Goal: Check status: Check status

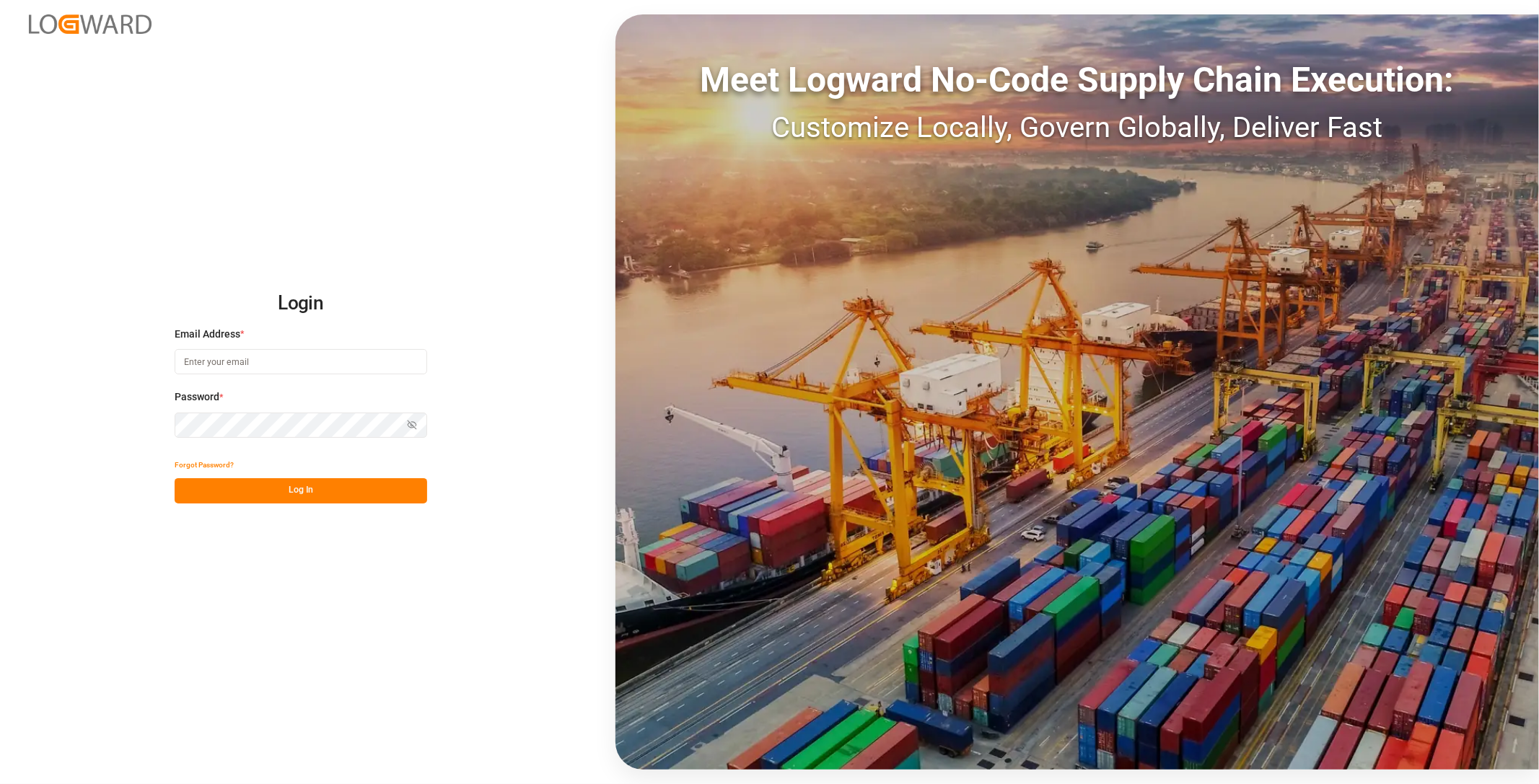
click at [269, 363] on input at bounding box center [301, 361] width 253 height 25
type input "[PERSON_NAME][EMAIL_ADDRESS][PERSON_NAME][DOMAIN_NAME]"
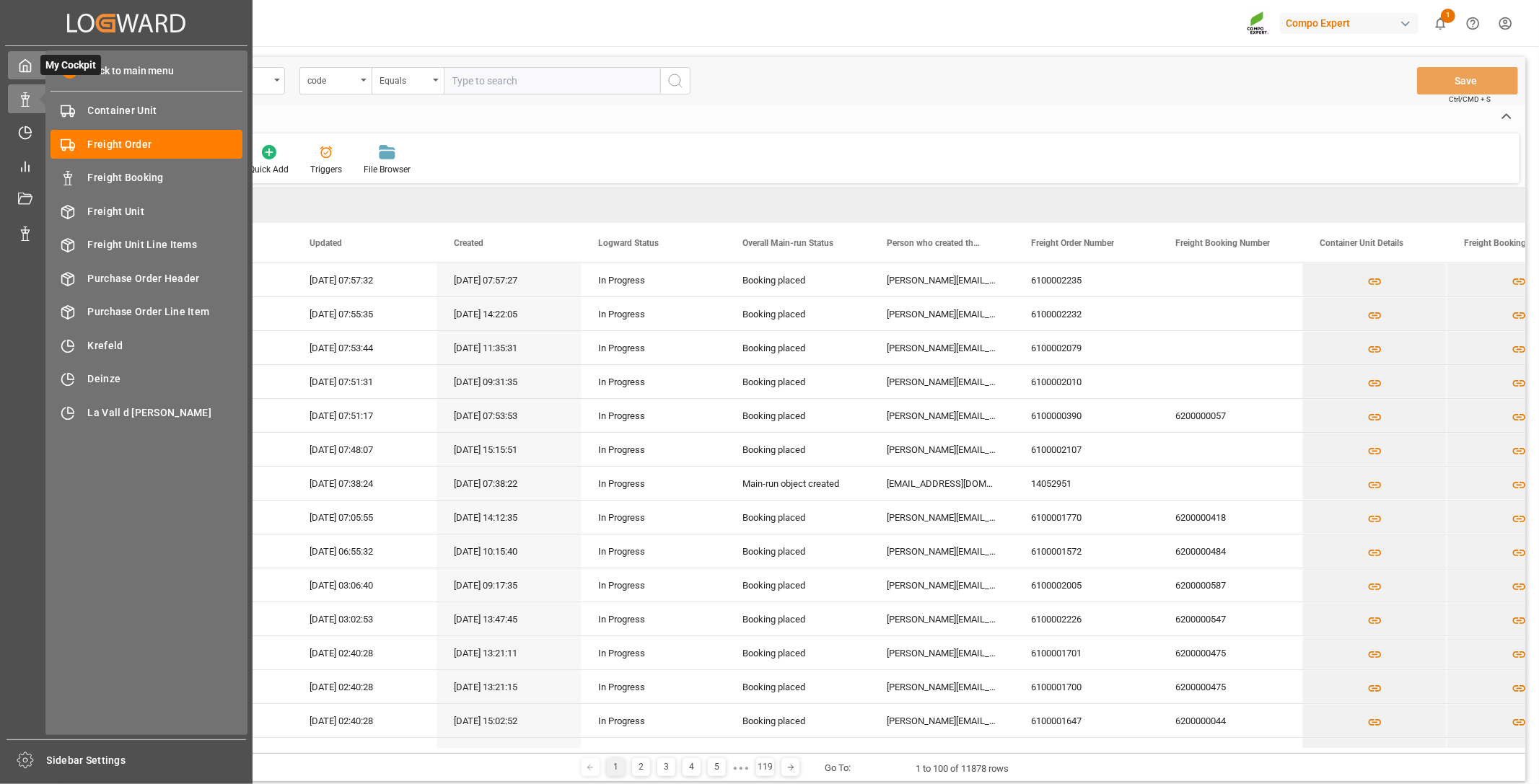
click at [15, 65] on div at bounding box center [20, 65] width 25 height 15
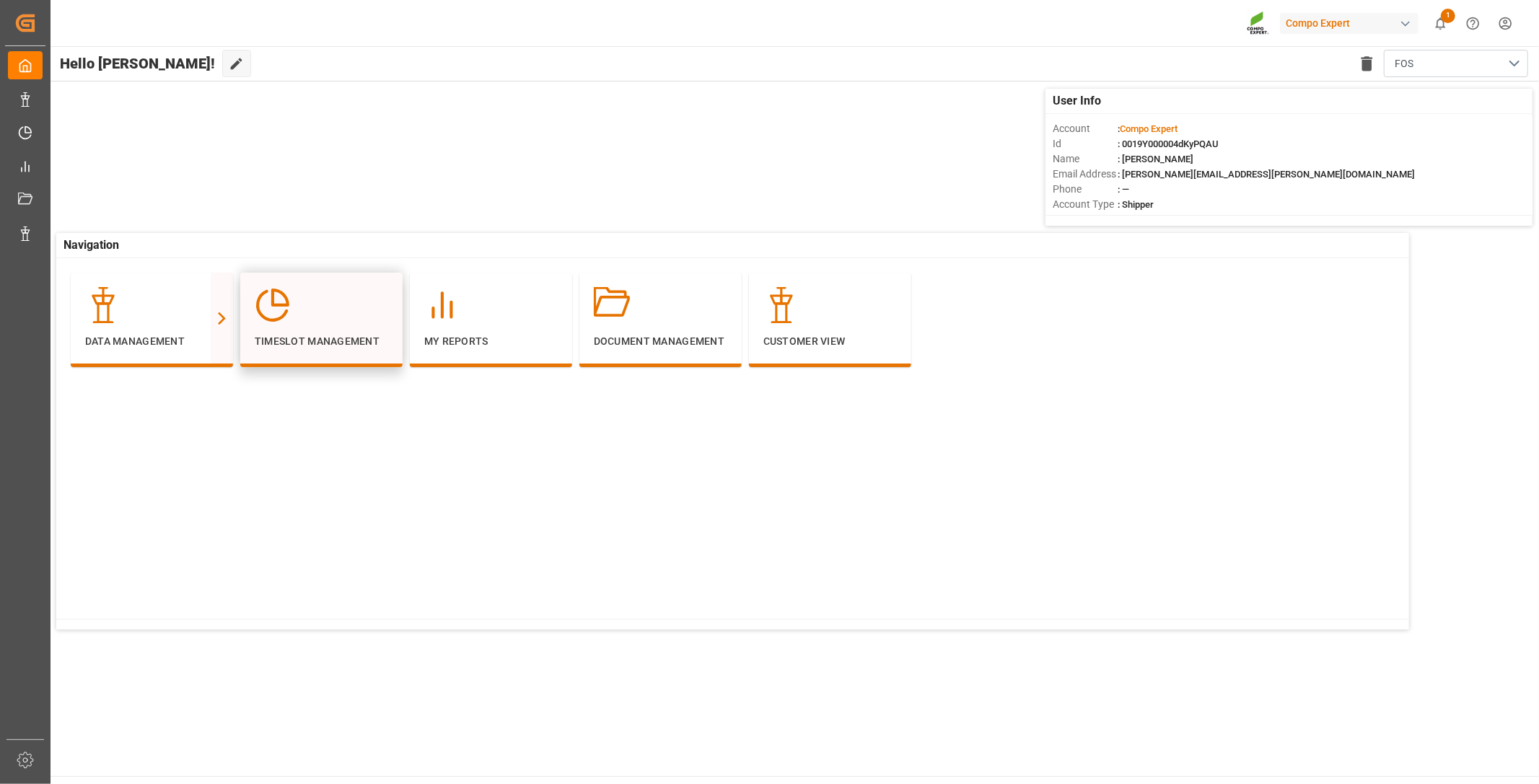
click at [321, 328] on div "Timeslot Management" at bounding box center [321, 318] width 133 height 62
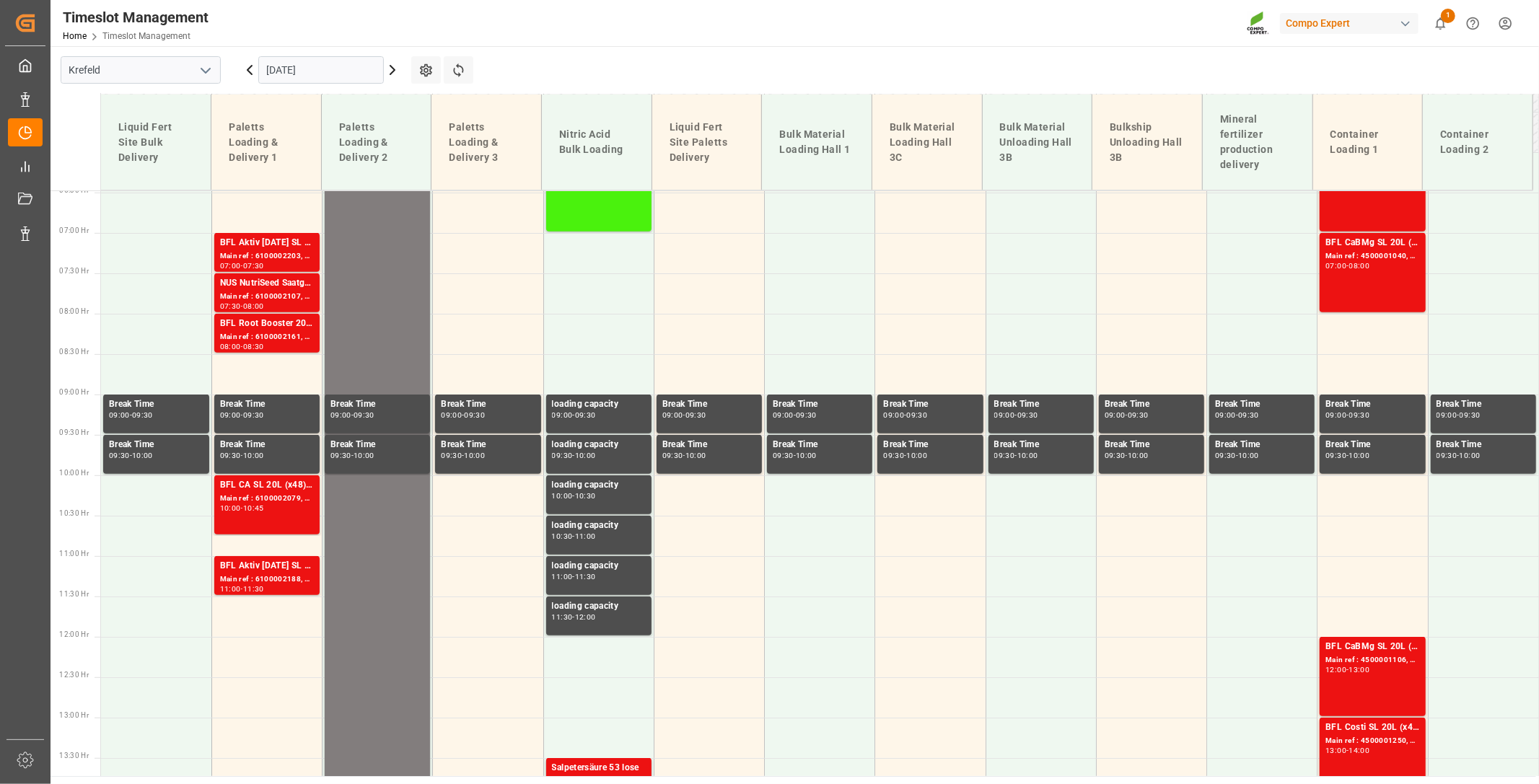
scroll to position [601, 0]
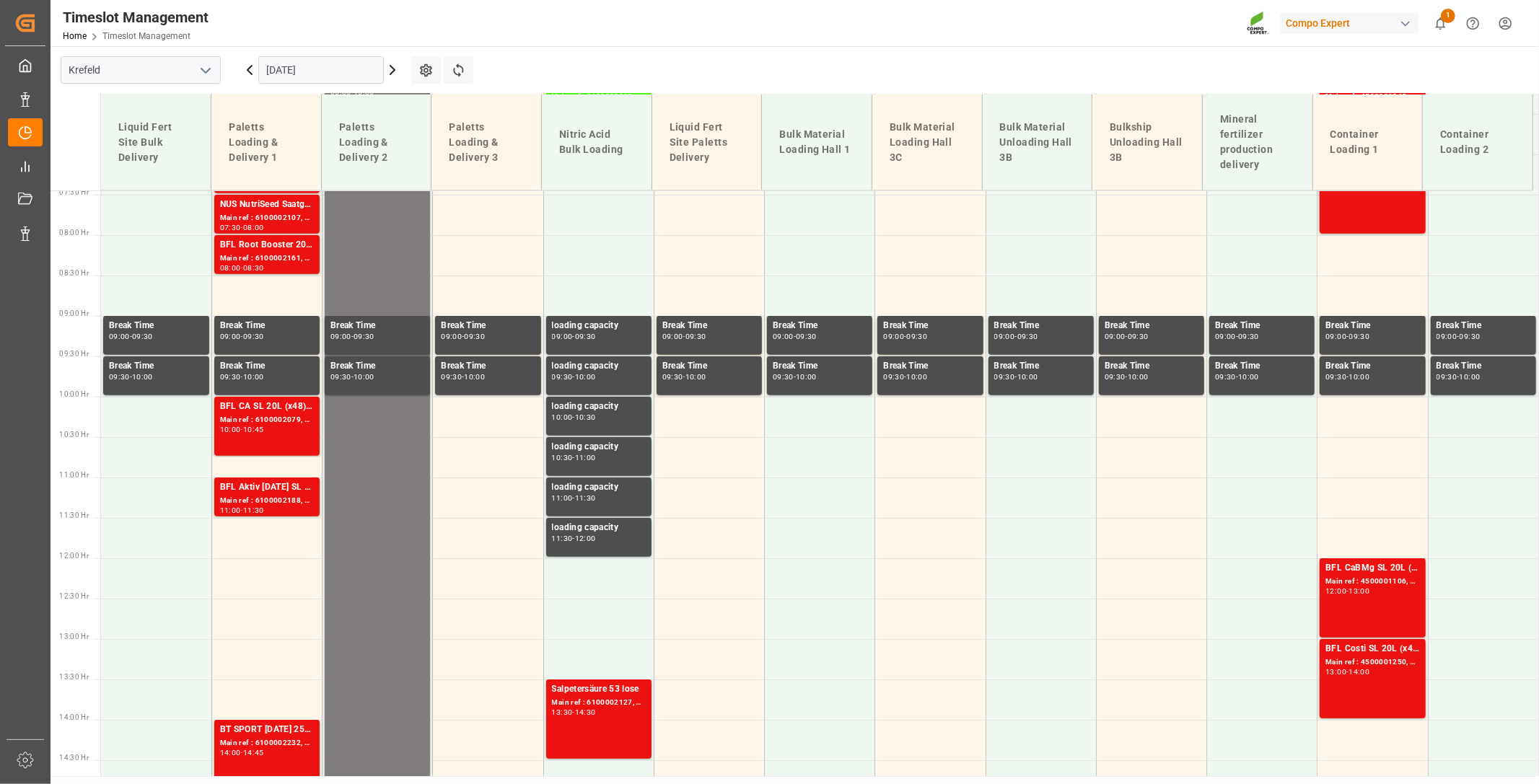
click at [249, 67] on icon at bounding box center [250, 70] width 5 height 8
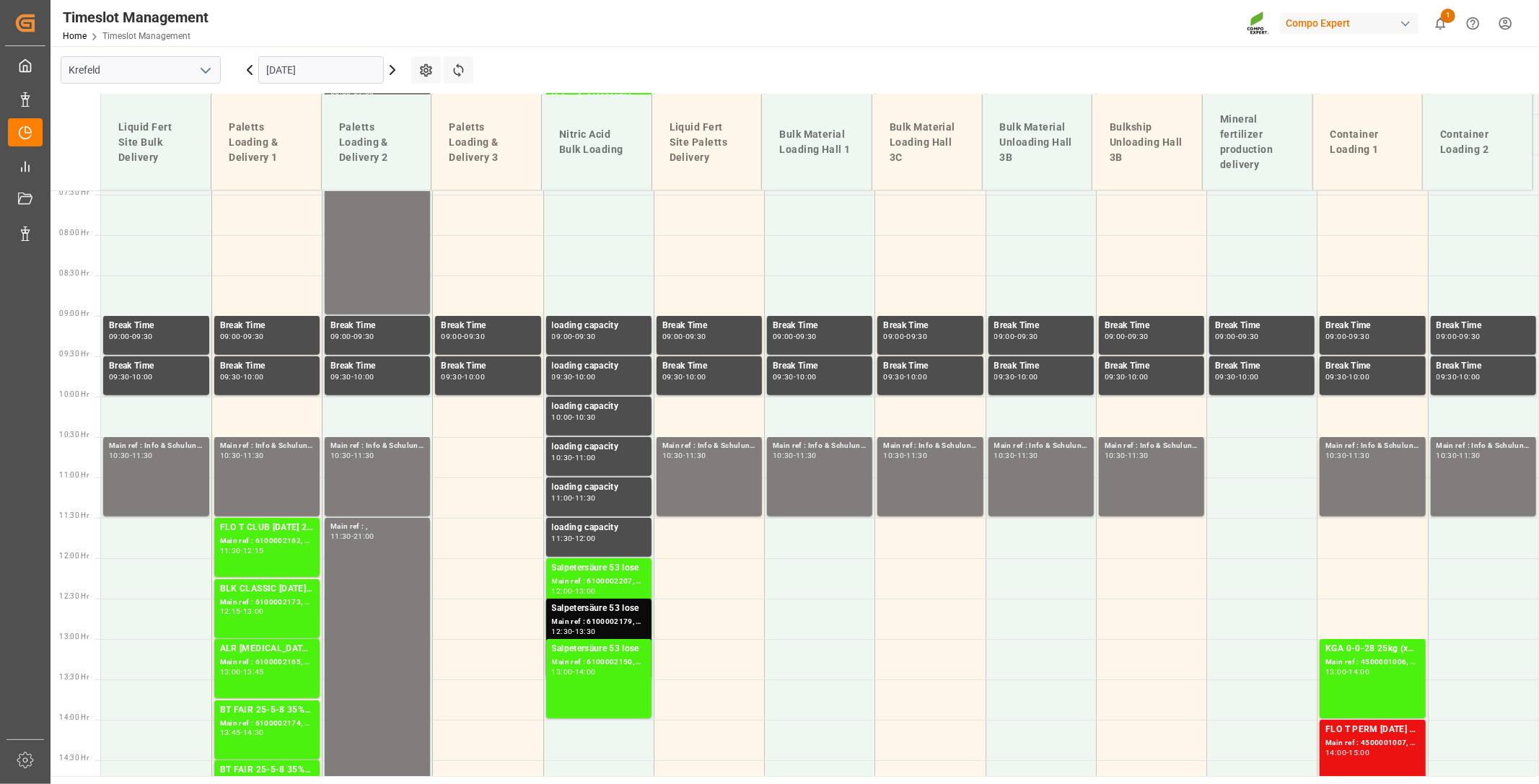
click at [390, 70] on icon at bounding box center [392, 70] width 18 height 18
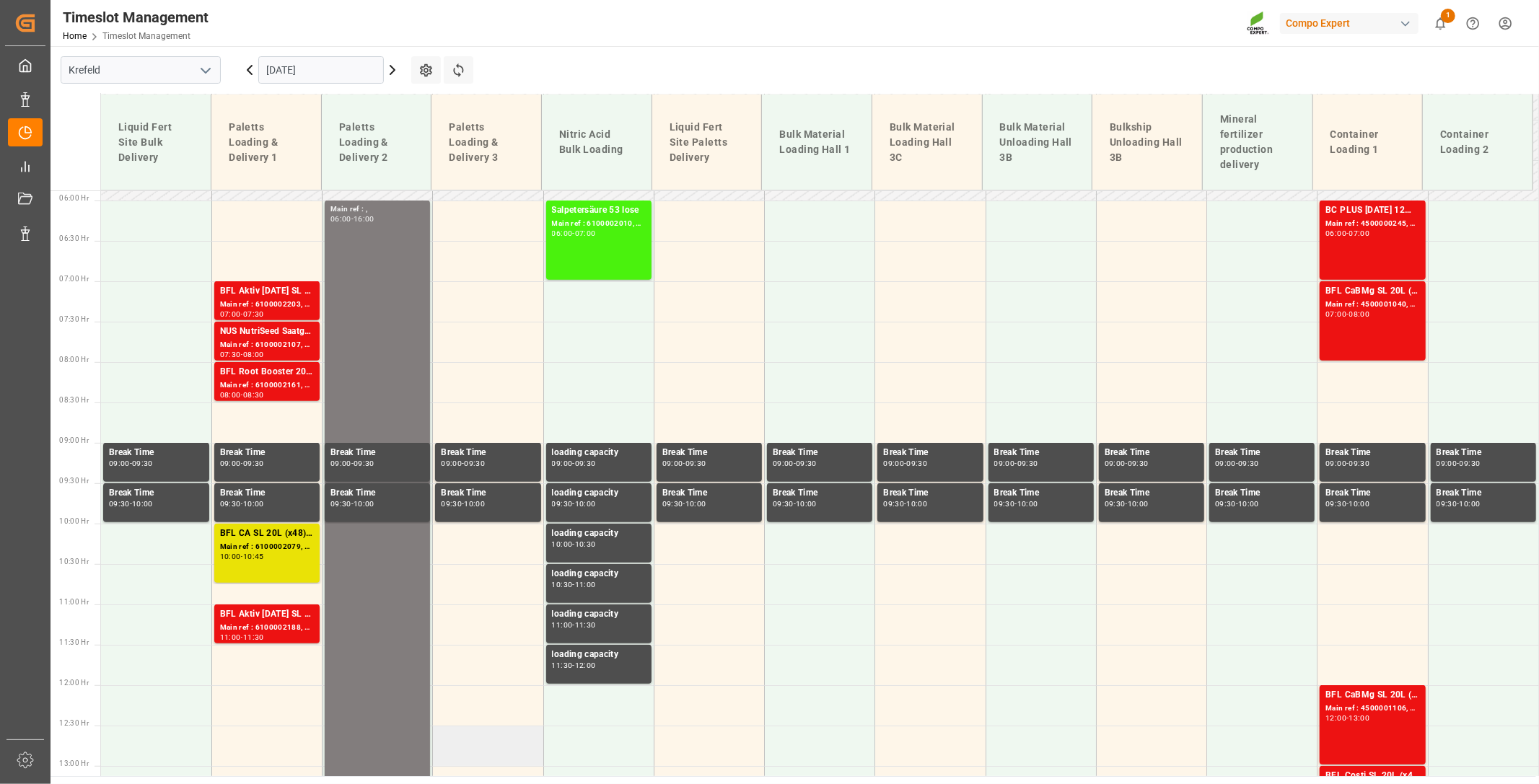
scroll to position [441, 0]
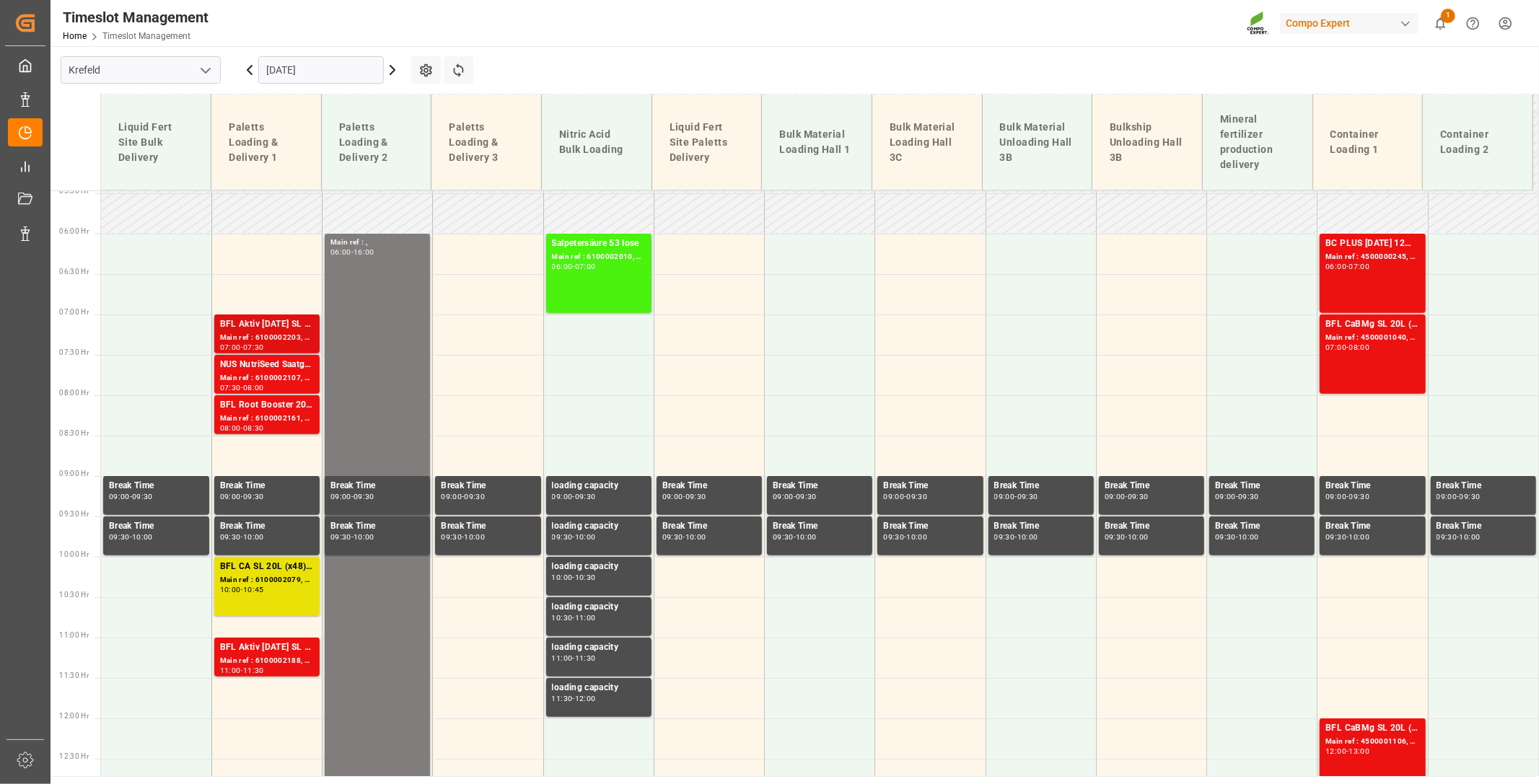
click at [239, 328] on div "BFL Aktiv [DATE] SL 10L (x60) [PERSON_NAME] 10L (x60) BE,DE,FR,EN,NL,ITBFL FET …" at bounding box center [267, 324] width 93 height 15
click at [264, 384] on div "08:00" at bounding box center [253, 387] width 21 height 6
click at [254, 419] on div "Main ref : 6100002161, 2000001768" at bounding box center [267, 419] width 93 height 12
click at [279, 661] on div "Main ref : 6100002188, 2000001725" at bounding box center [267, 661] width 93 height 12
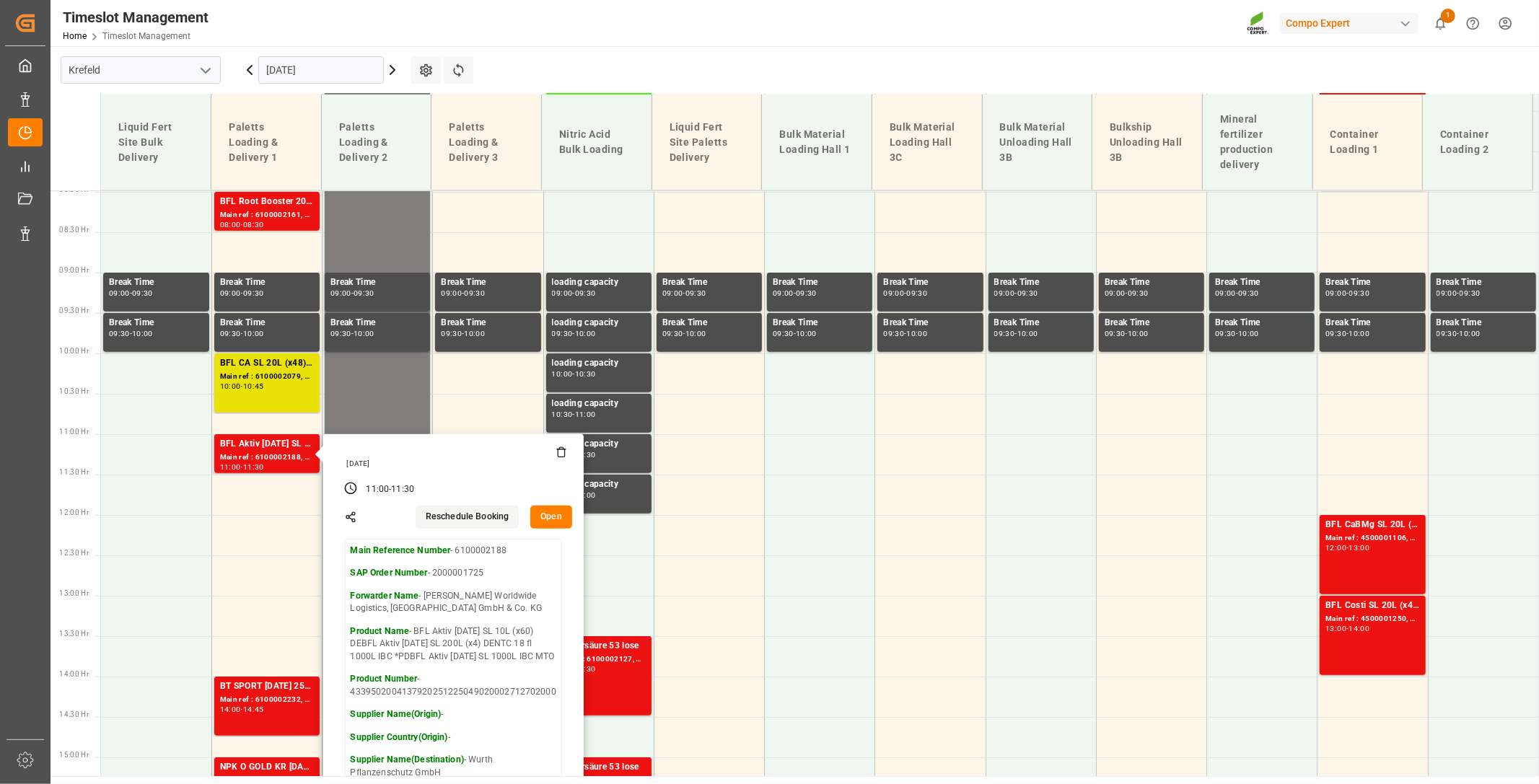
scroll to position [681, 0]
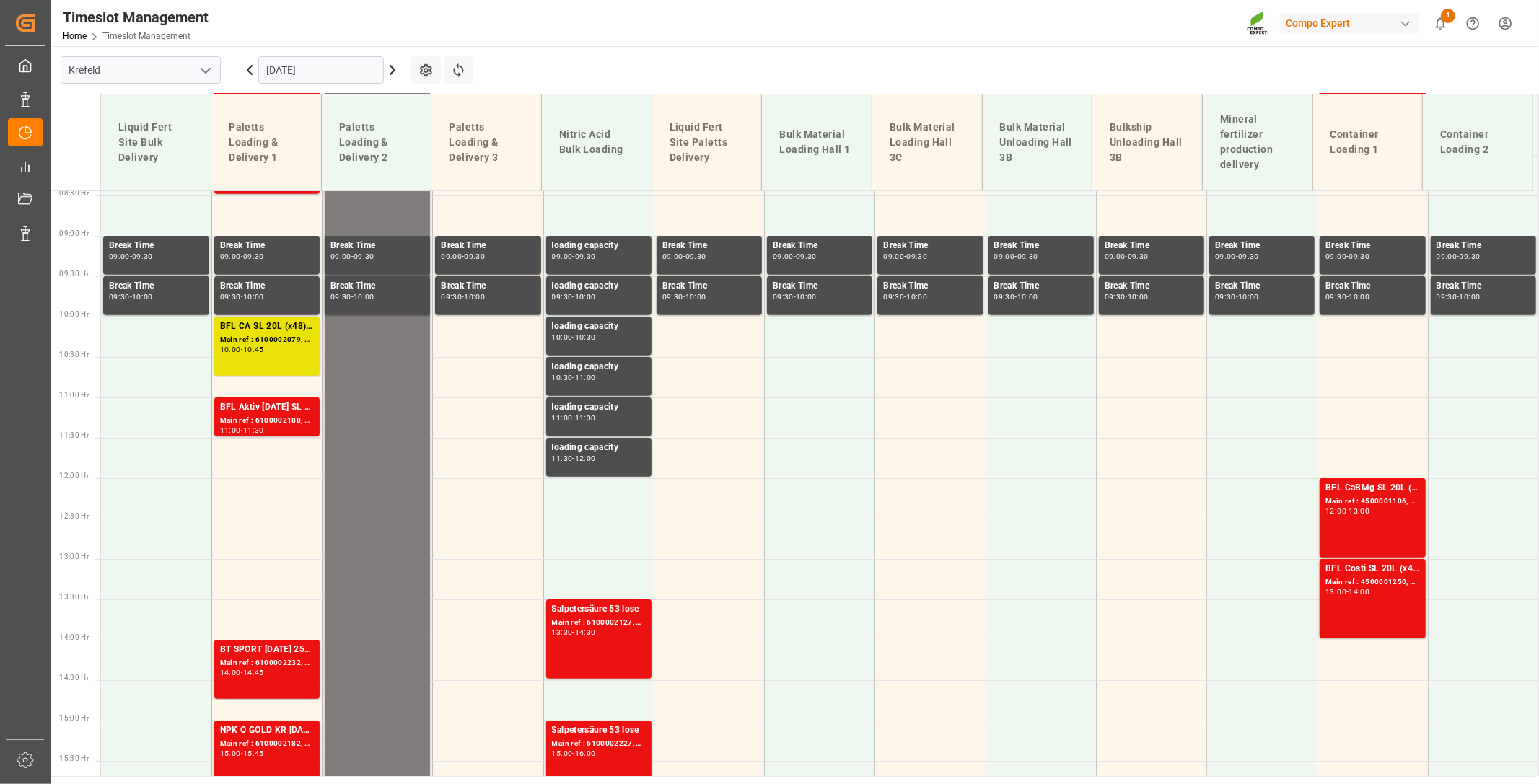
click at [258, 654] on div "BT SPORT [DATE] 25%UH 3M 25kg (x40) INTBT FAIR 25-5-8 35%UH 3M 25kg (x40) INTFL…" at bounding box center [267, 649] width 93 height 15
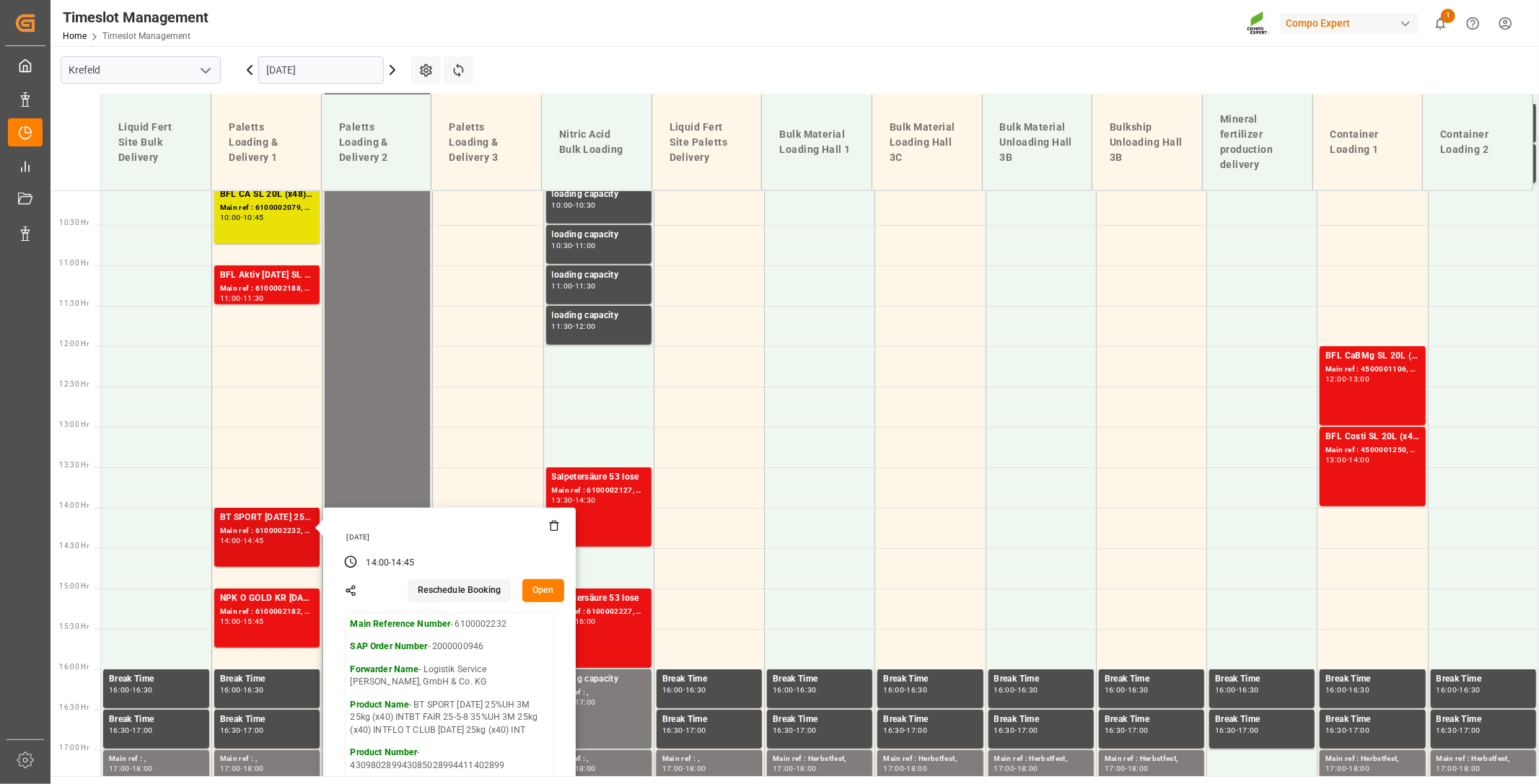
scroll to position [841, 0]
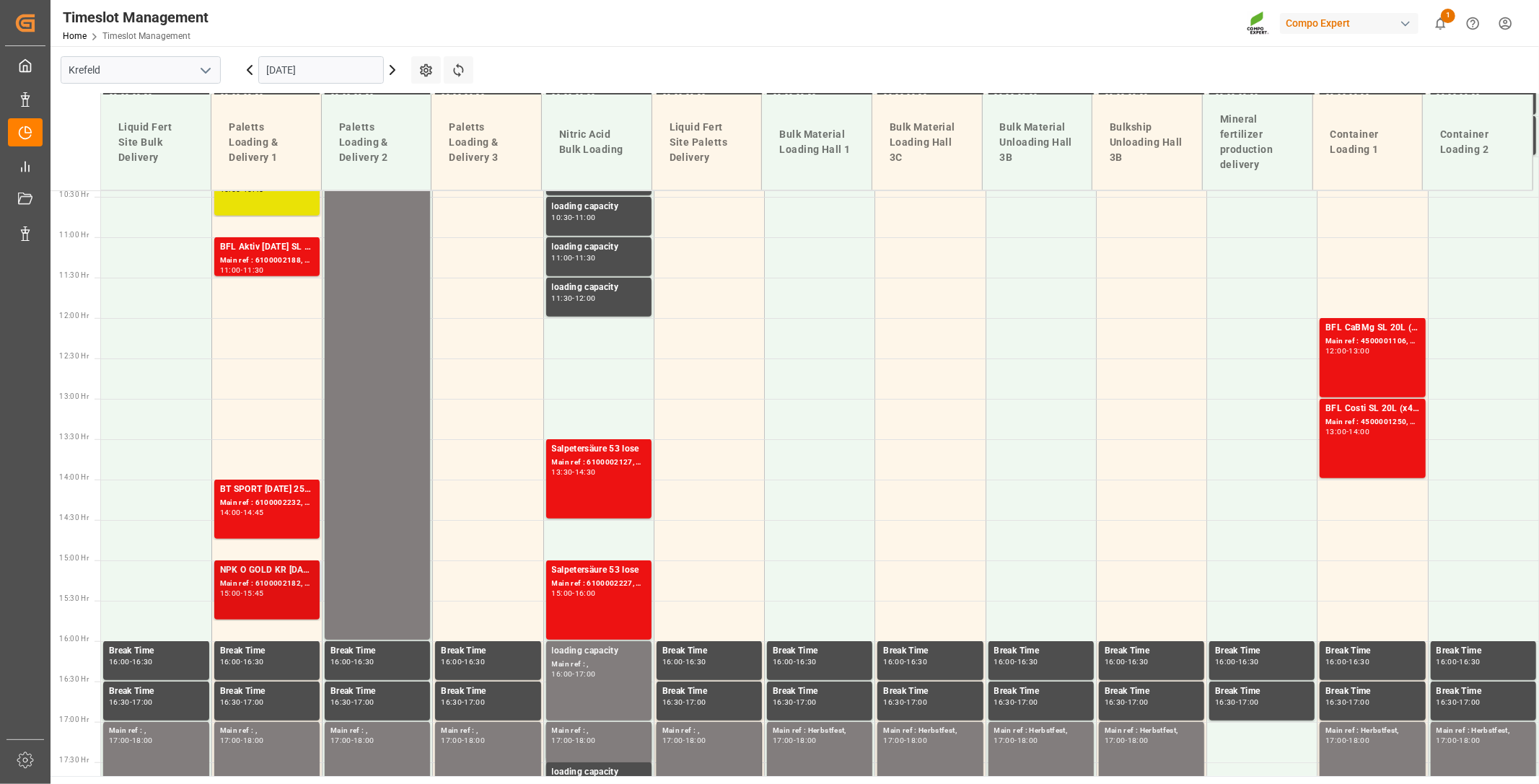
click at [244, 583] on div "Main ref : 6100002182, 2000001703" at bounding box center [267, 583] width 93 height 12
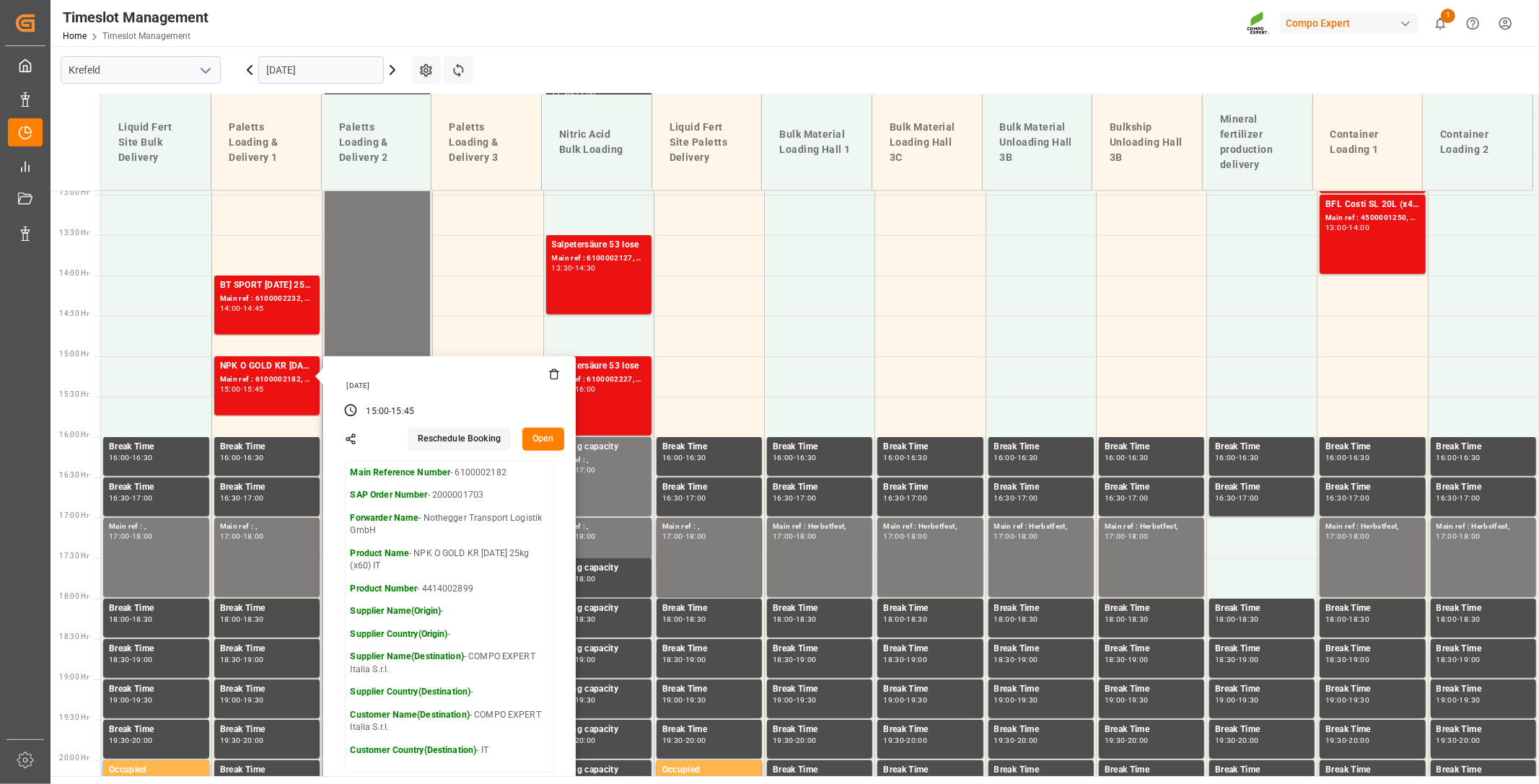
scroll to position [1162, 0]
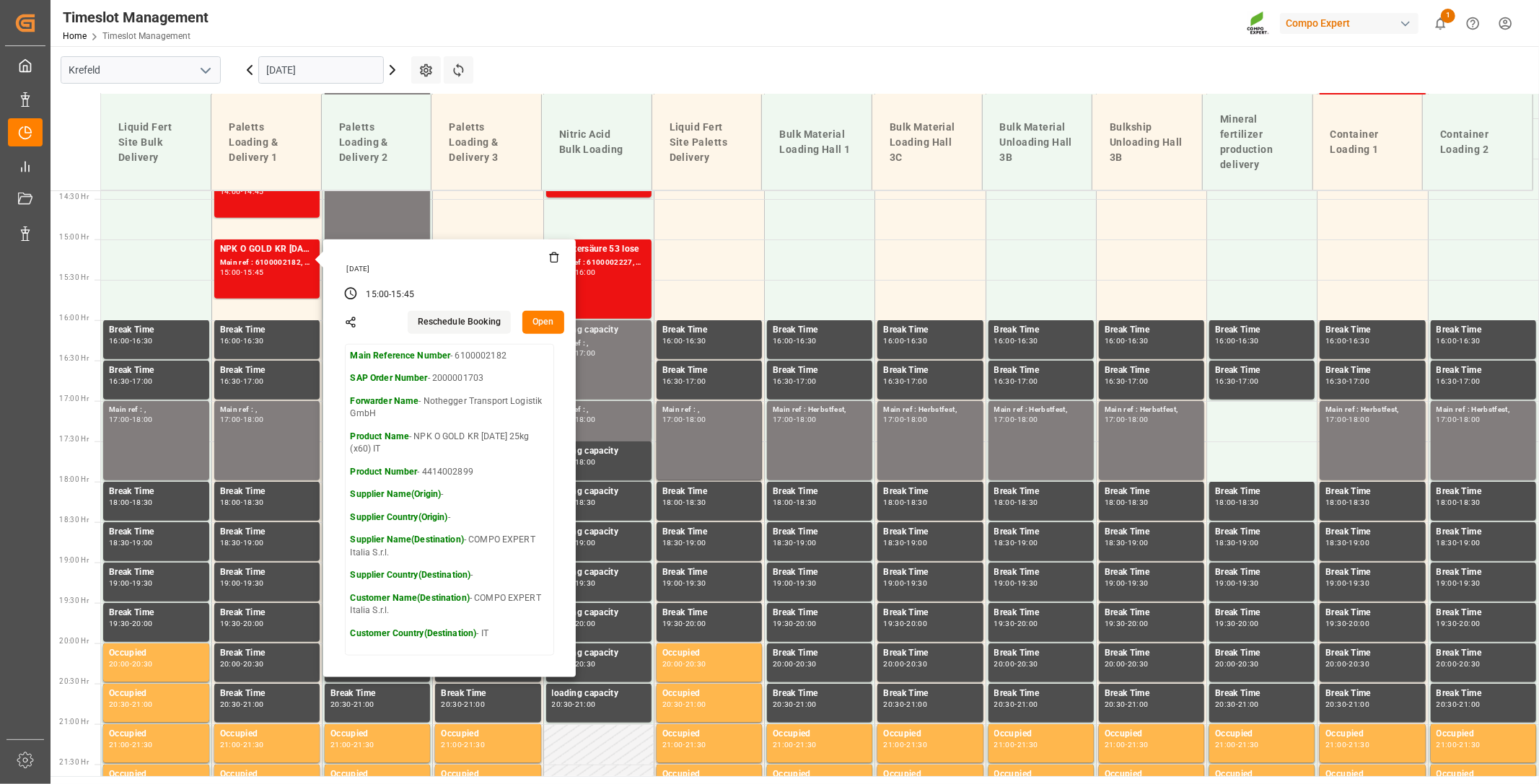
click at [726, 25] on div "Timeslot Management Home Timeslot Management Compo Expert 1 Notifications Only …" at bounding box center [790, 23] width 1498 height 46
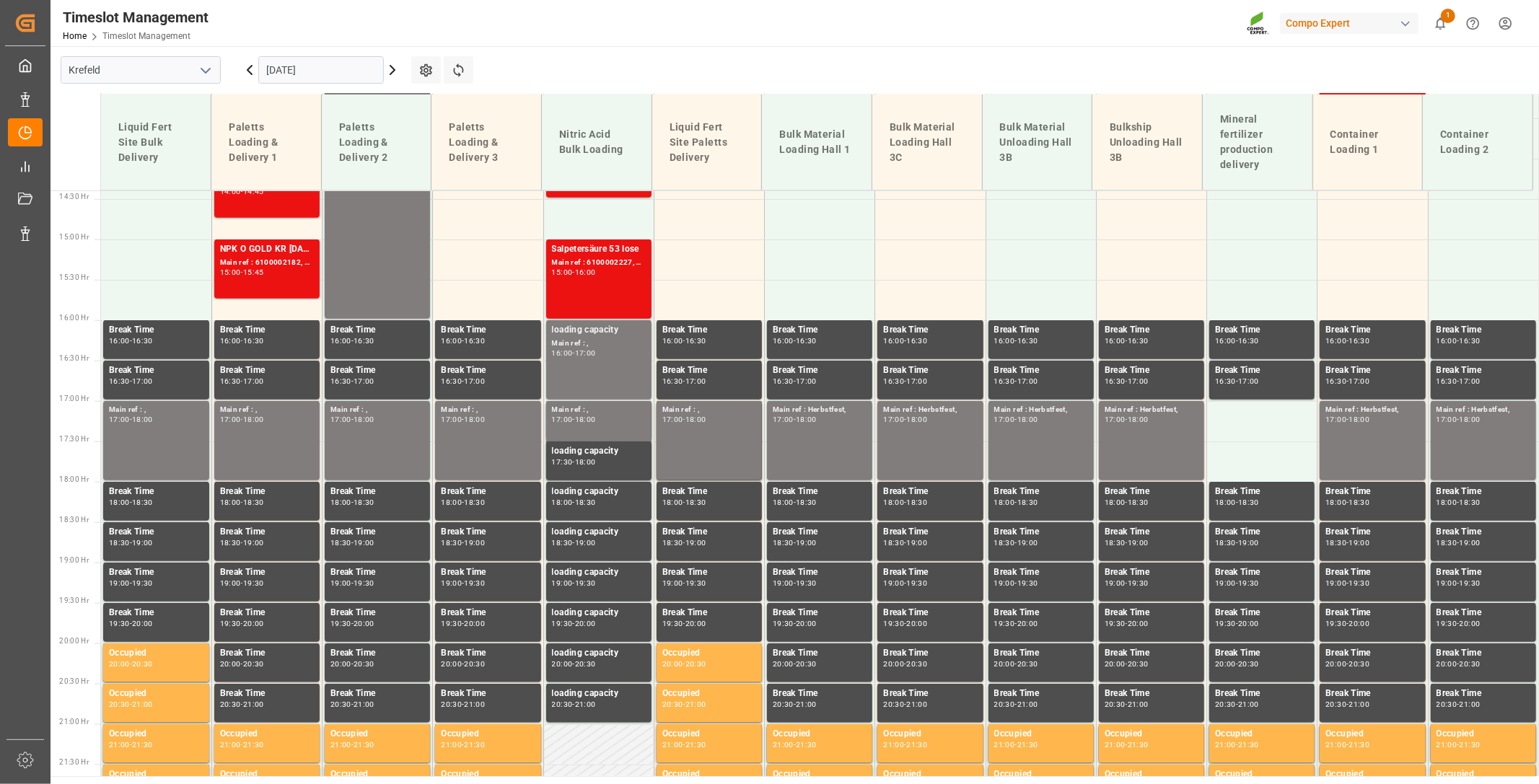
click at [394, 70] on icon at bounding box center [392, 70] width 18 height 18
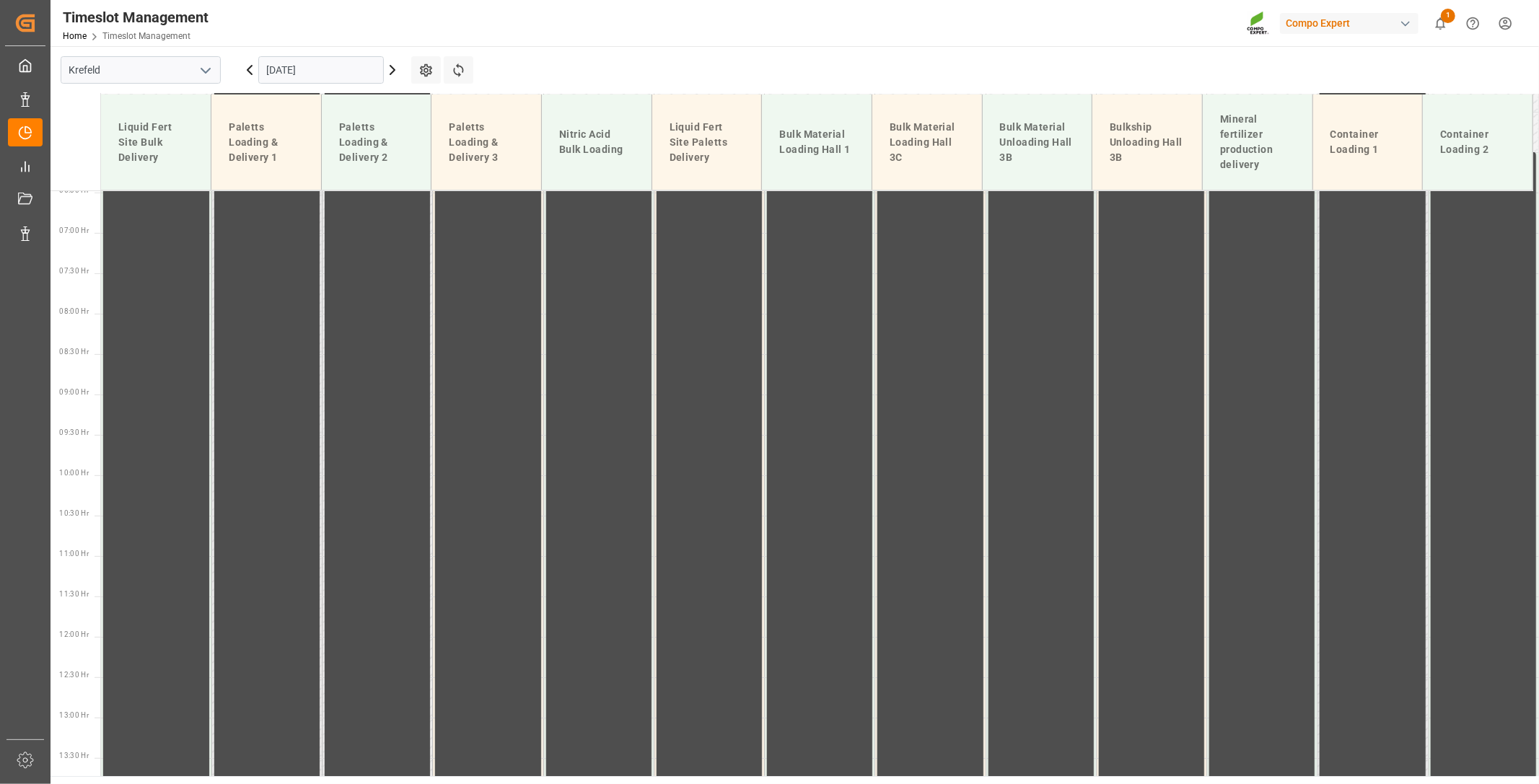
scroll to position [601, 0]
click at [394, 66] on icon at bounding box center [392, 70] width 18 height 18
click at [391, 69] on icon at bounding box center [392, 70] width 18 height 18
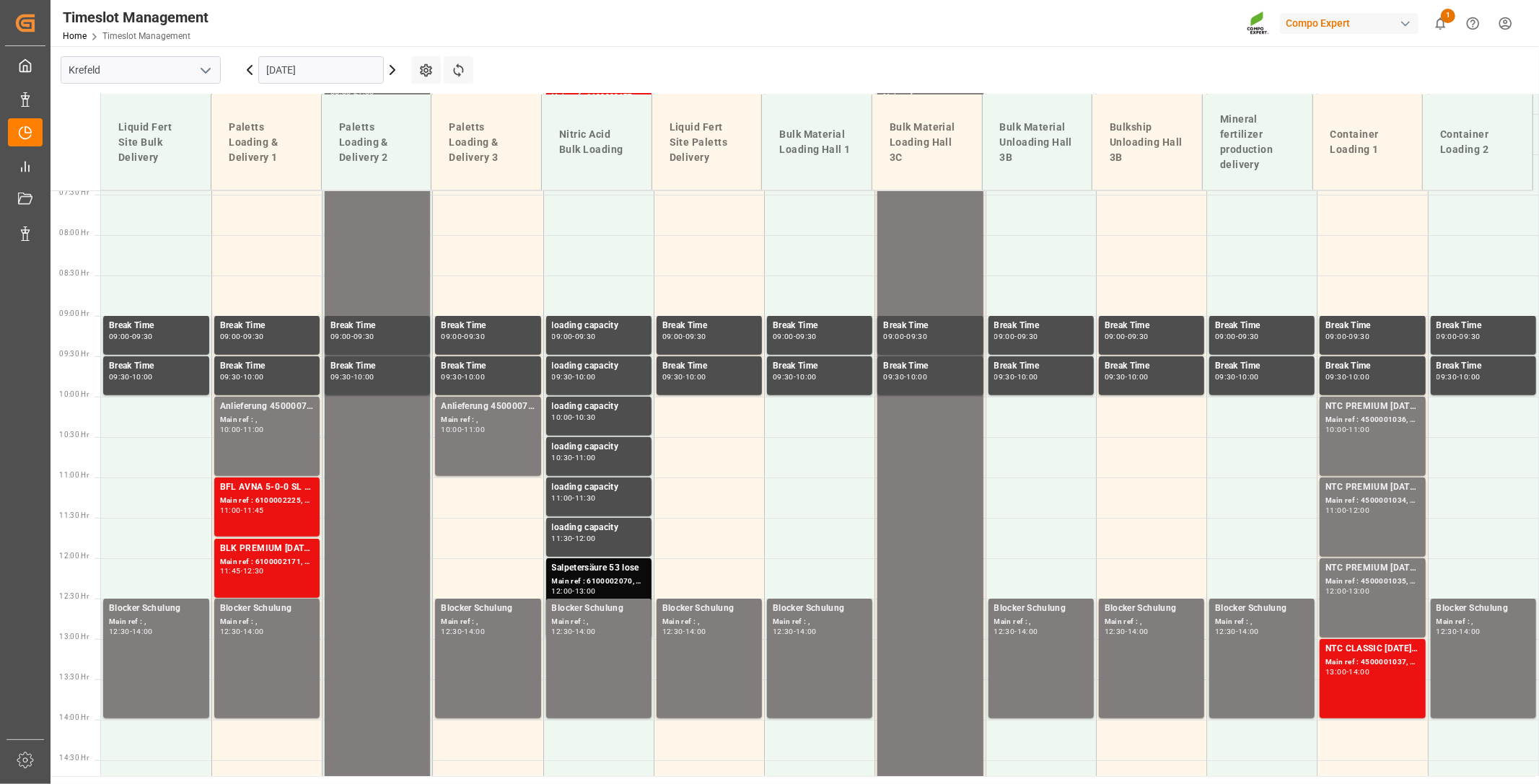
click at [393, 73] on icon at bounding box center [392, 70] width 18 height 18
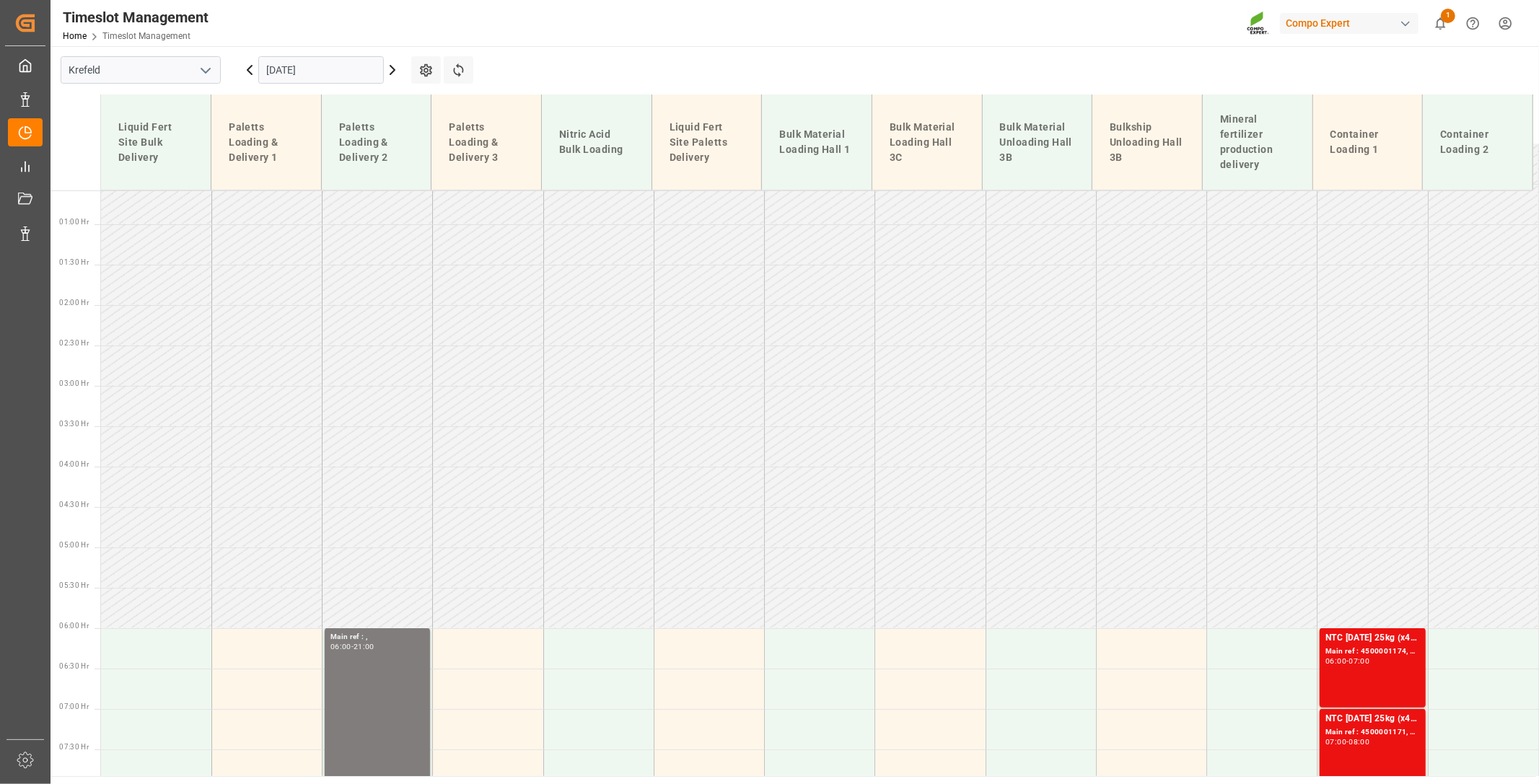
scroll to position [41, 0]
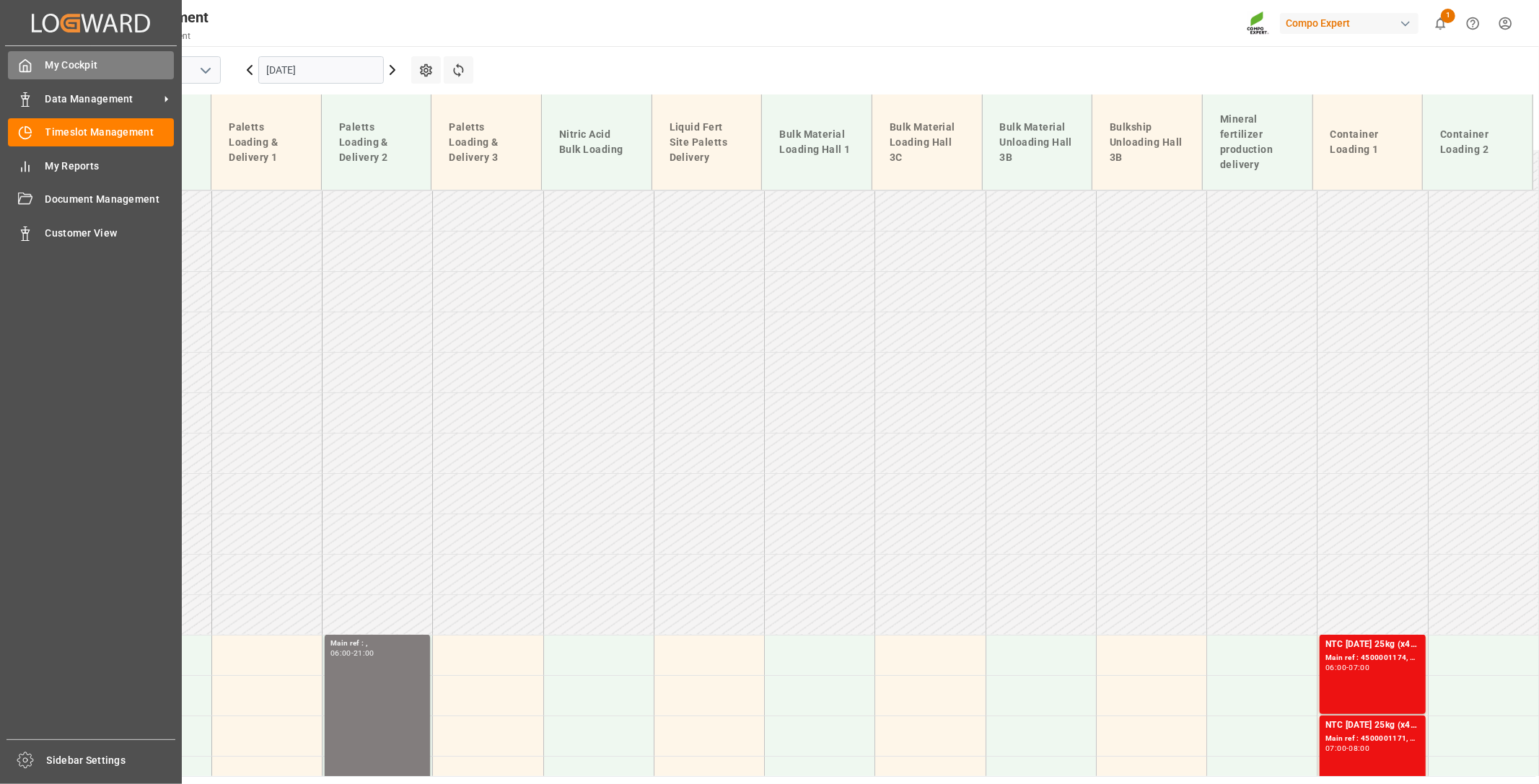
click at [74, 70] on span "My Cockpit" at bounding box center [110, 65] width 129 height 15
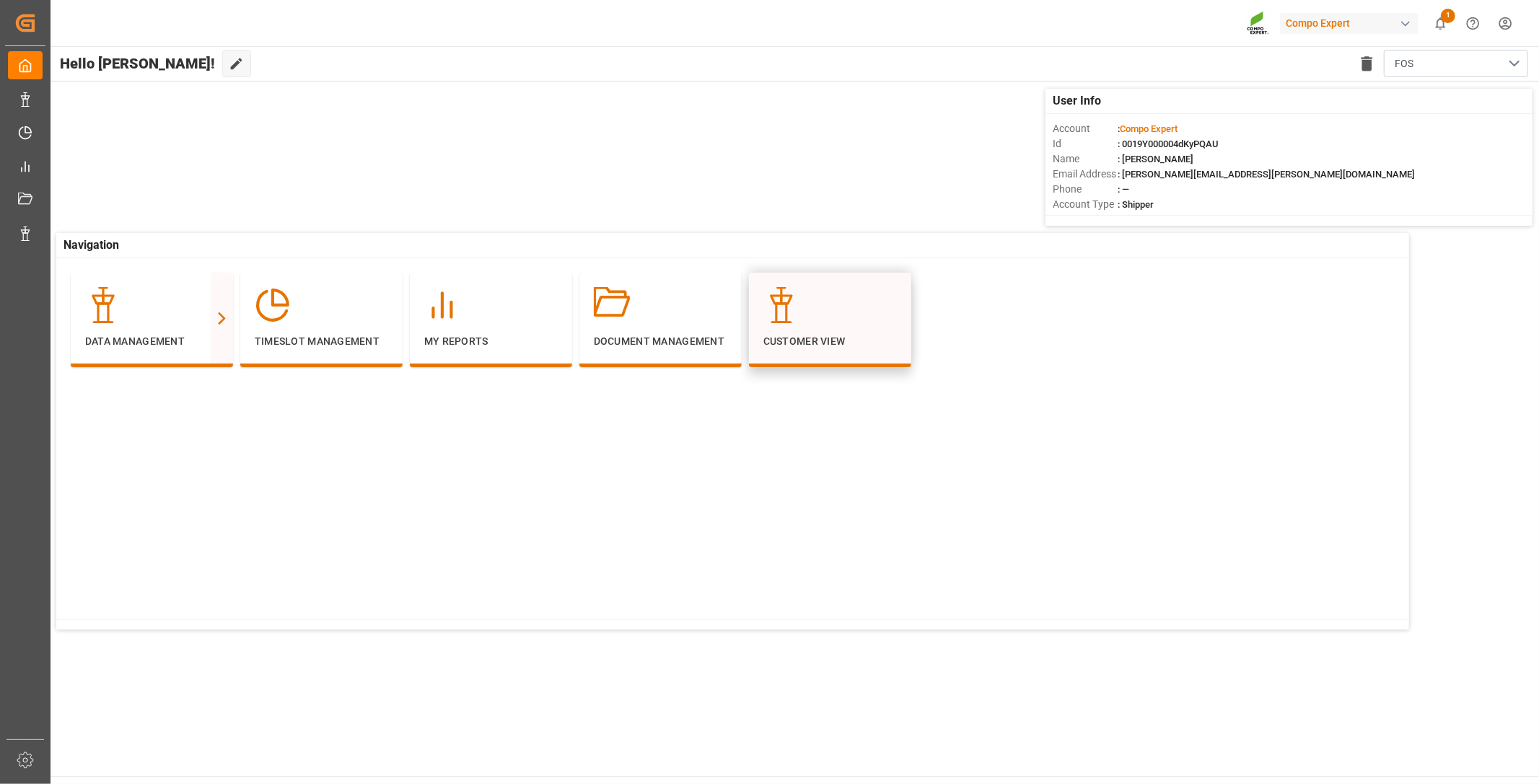
click at [765, 320] on icon at bounding box center [781, 305] width 36 height 36
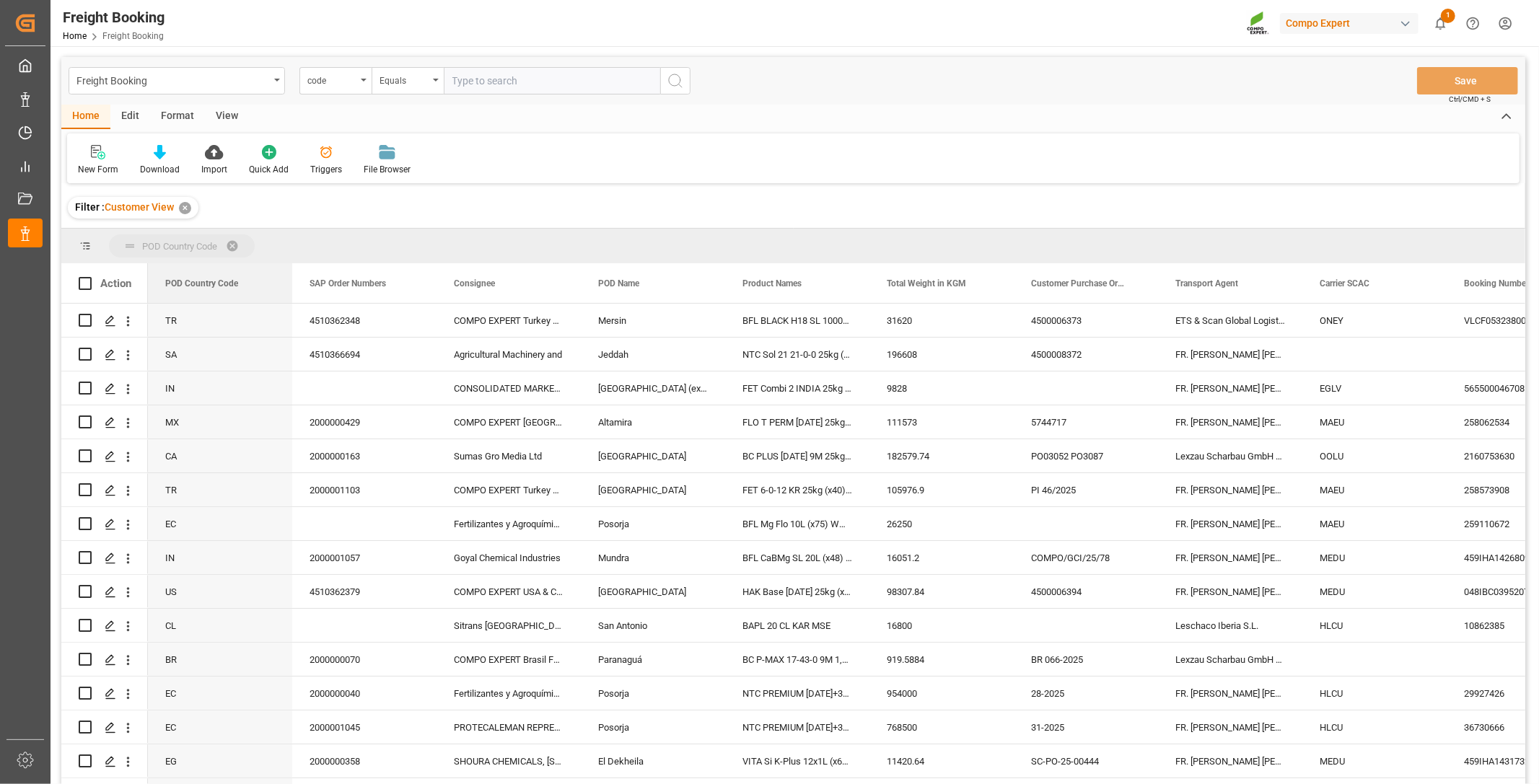
drag, startPoint x: 193, startPoint y: 279, endPoint x: 188, endPoint y: 243, distance: 36.3
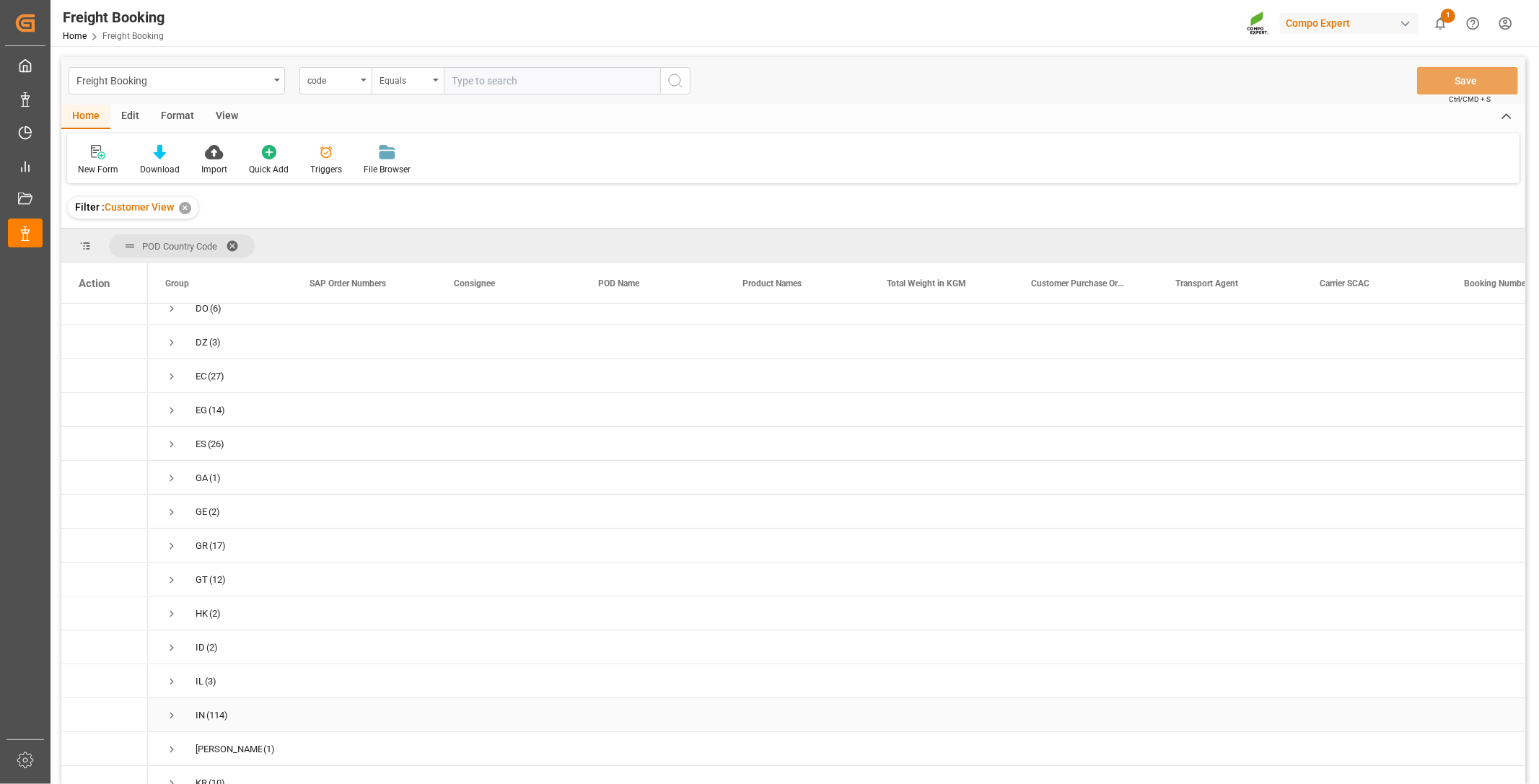
scroll to position [480, 0]
click at [167, 686] on span "Press SPACE to select this row." at bounding box center [172, 688] width 13 height 13
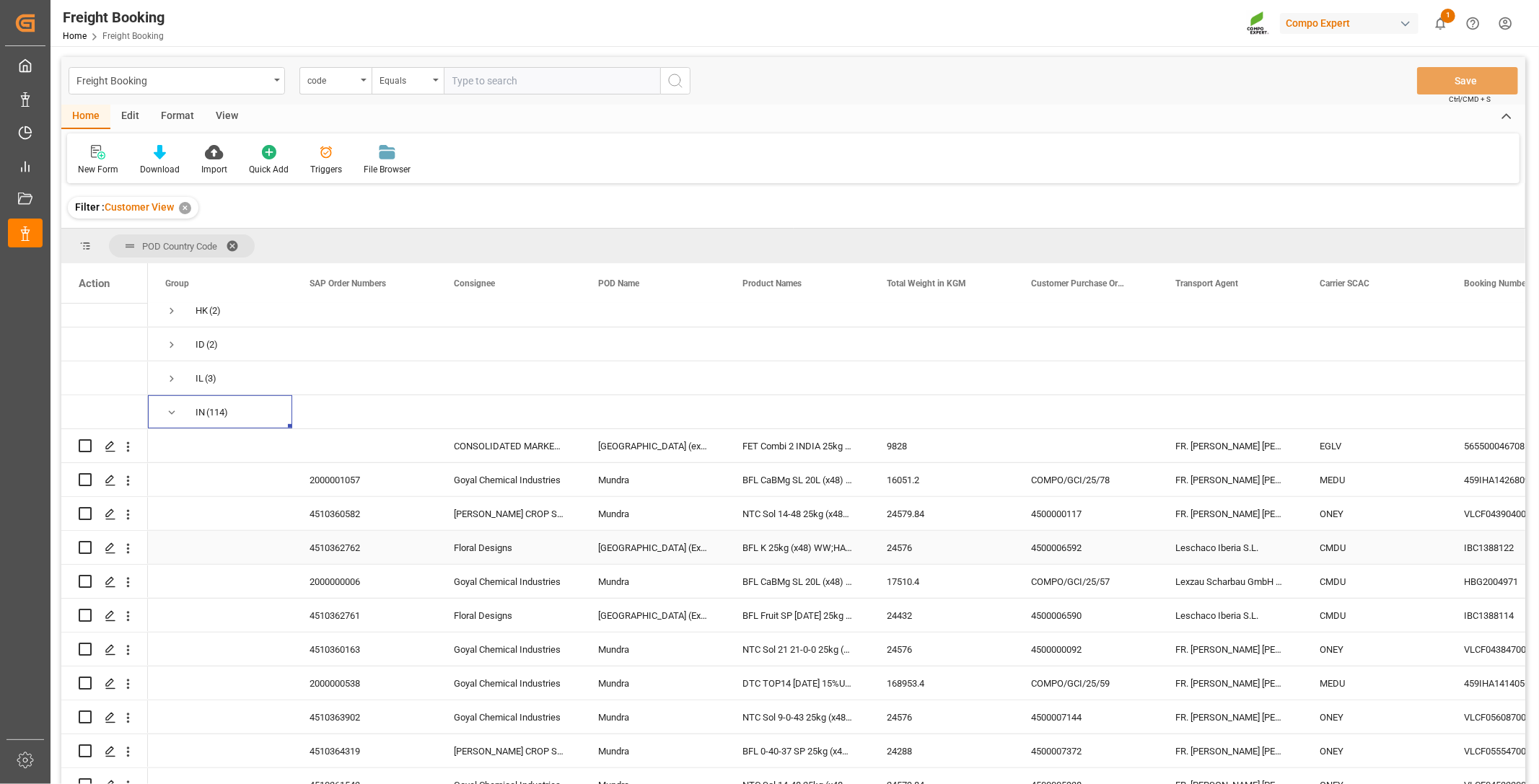
scroll to position [881, 0]
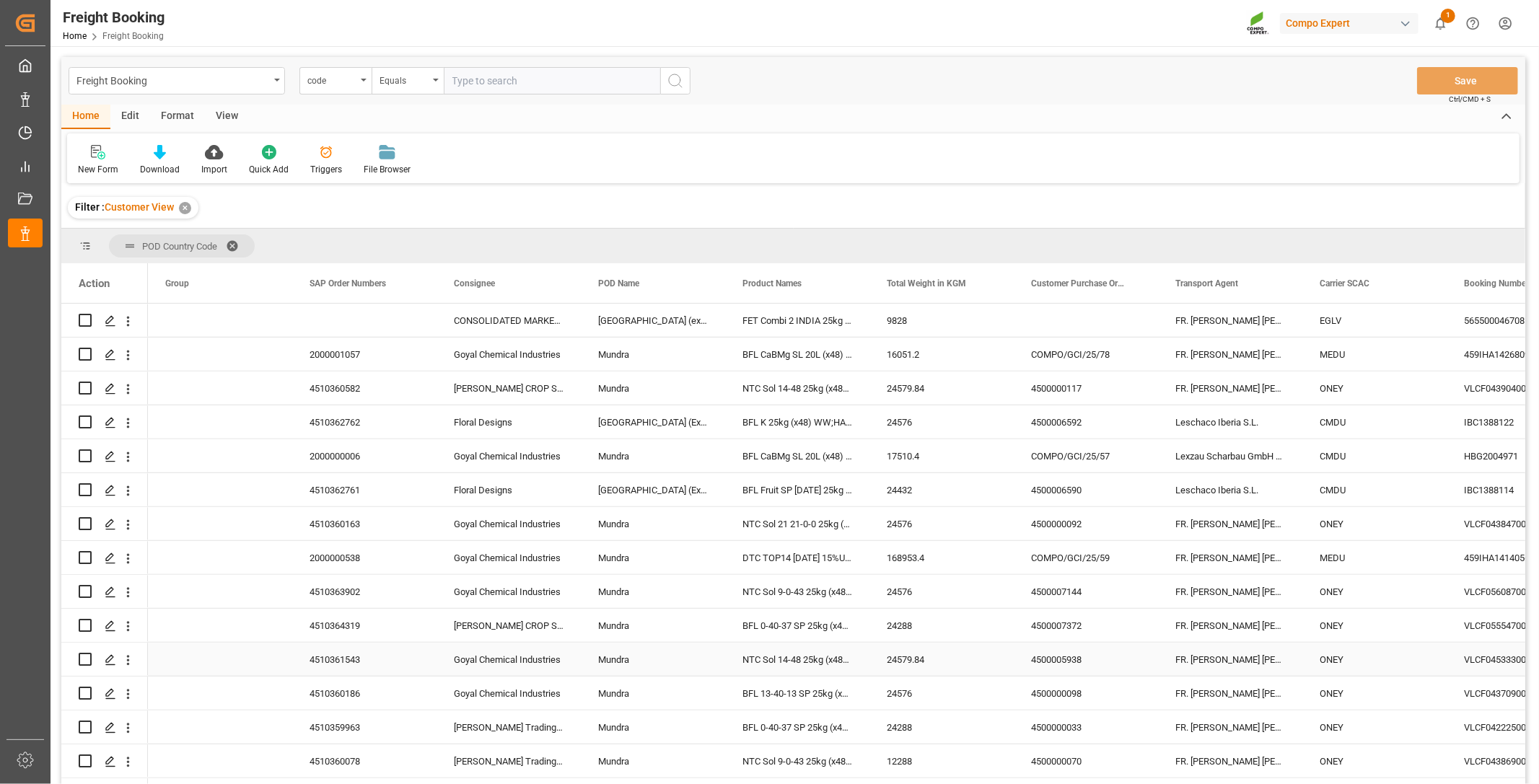
click at [1365, 648] on div "ONEY" at bounding box center [1374, 658] width 144 height 33
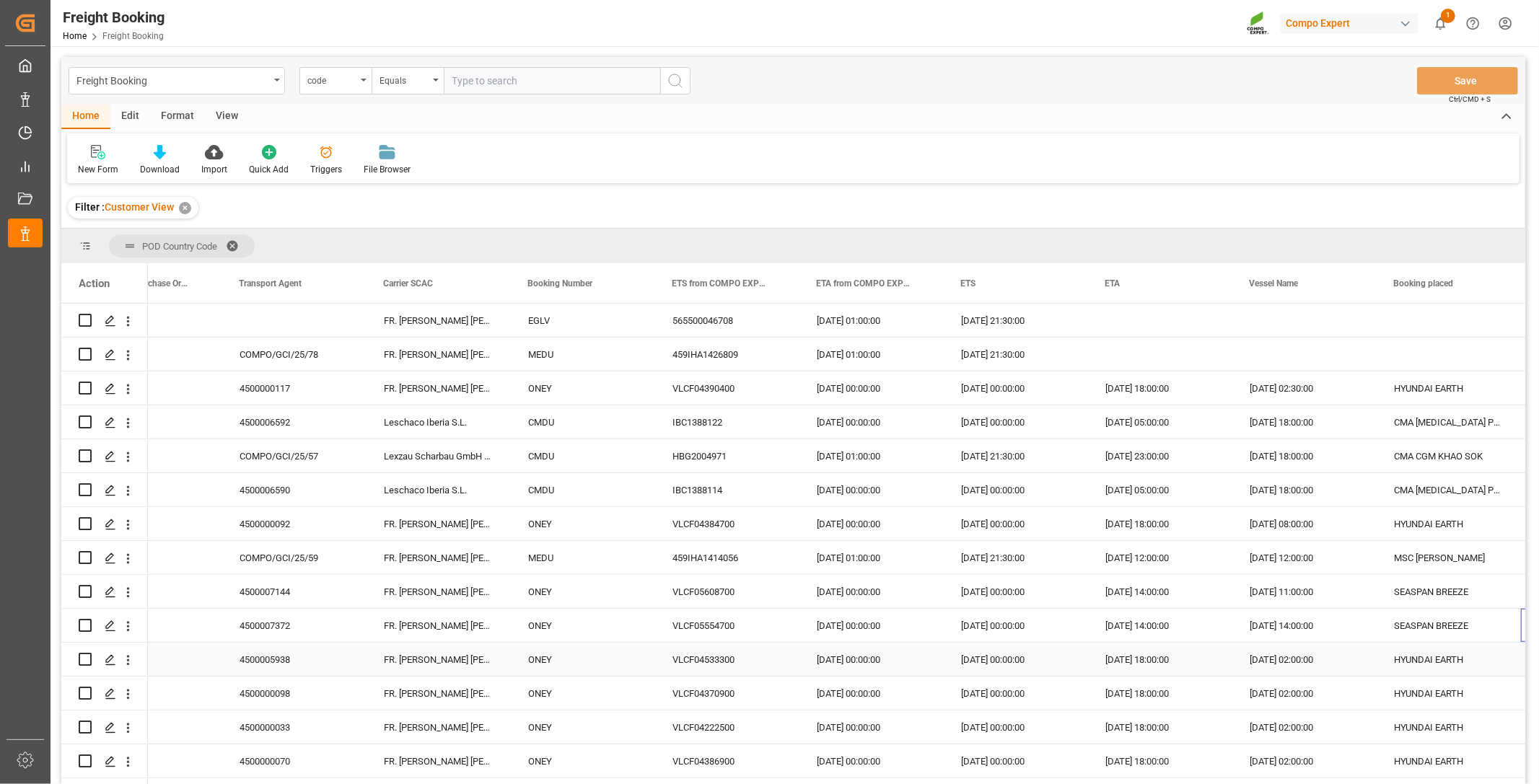
scroll to position [0, 935]
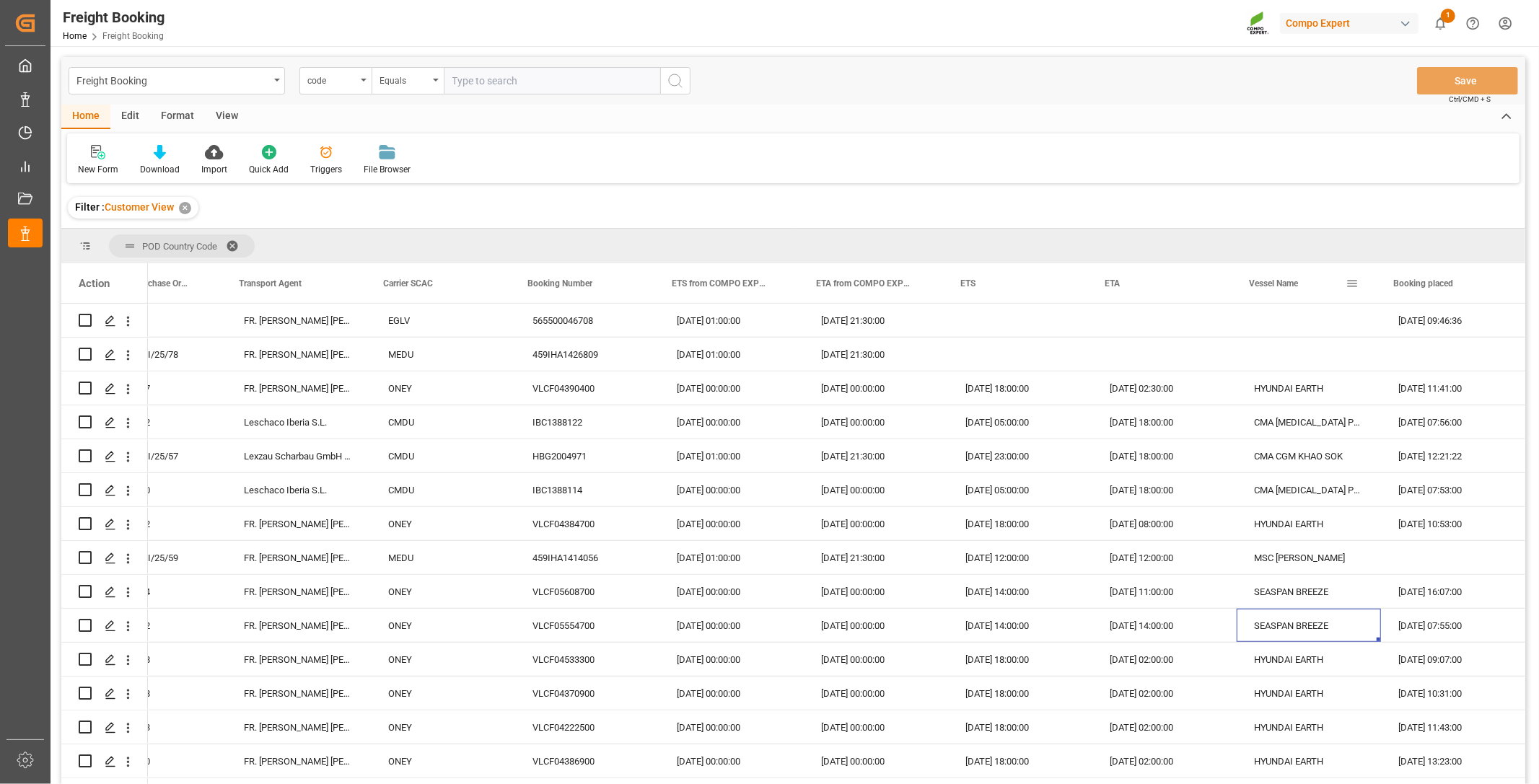
click at [1350, 279] on span at bounding box center [1351, 283] width 13 height 13
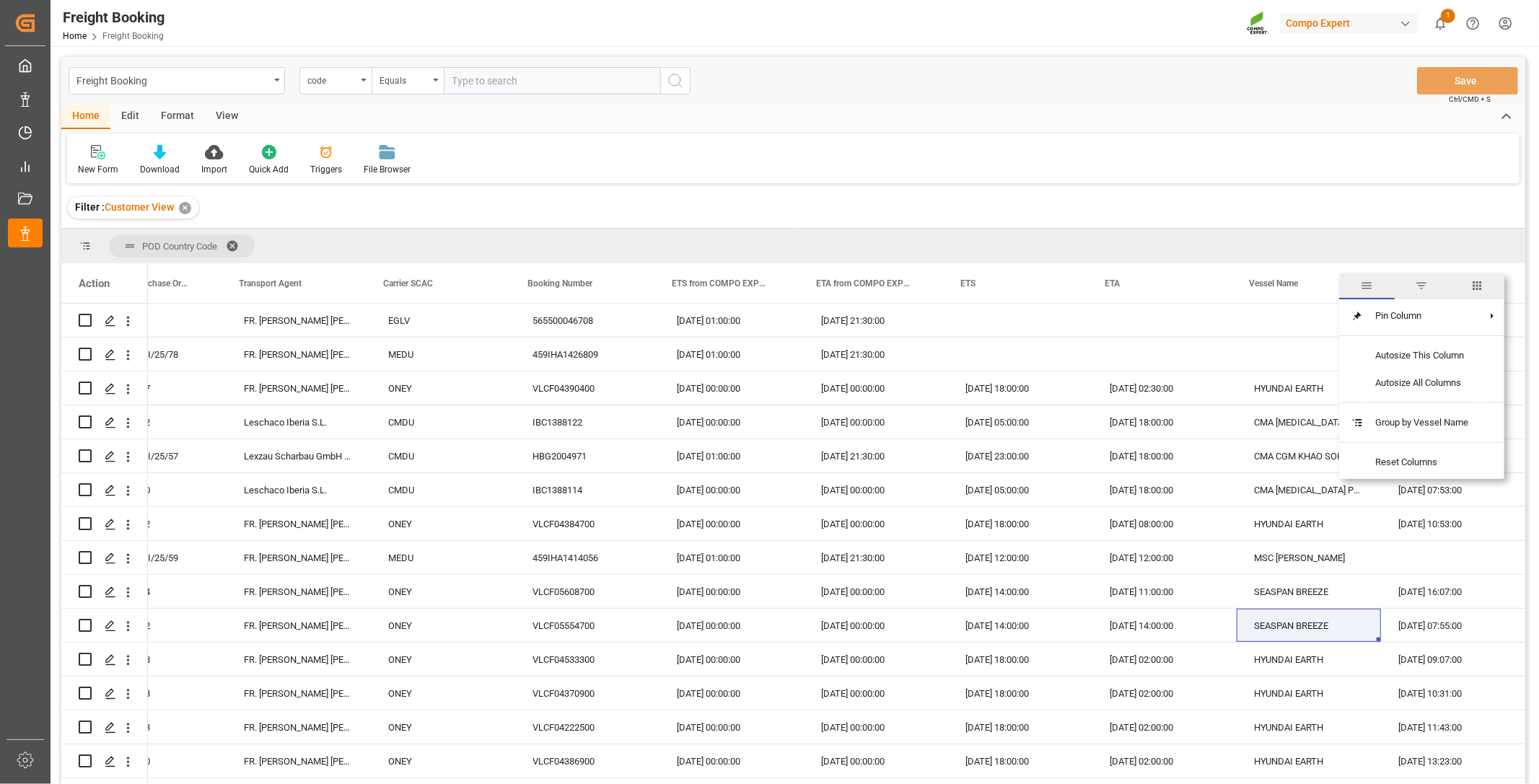
click at [1426, 279] on span "filter" at bounding box center [1422, 285] width 13 height 13
click at [1476, 320] on span "Filtering operator" at bounding box center [1482, 325] width 13 height 13
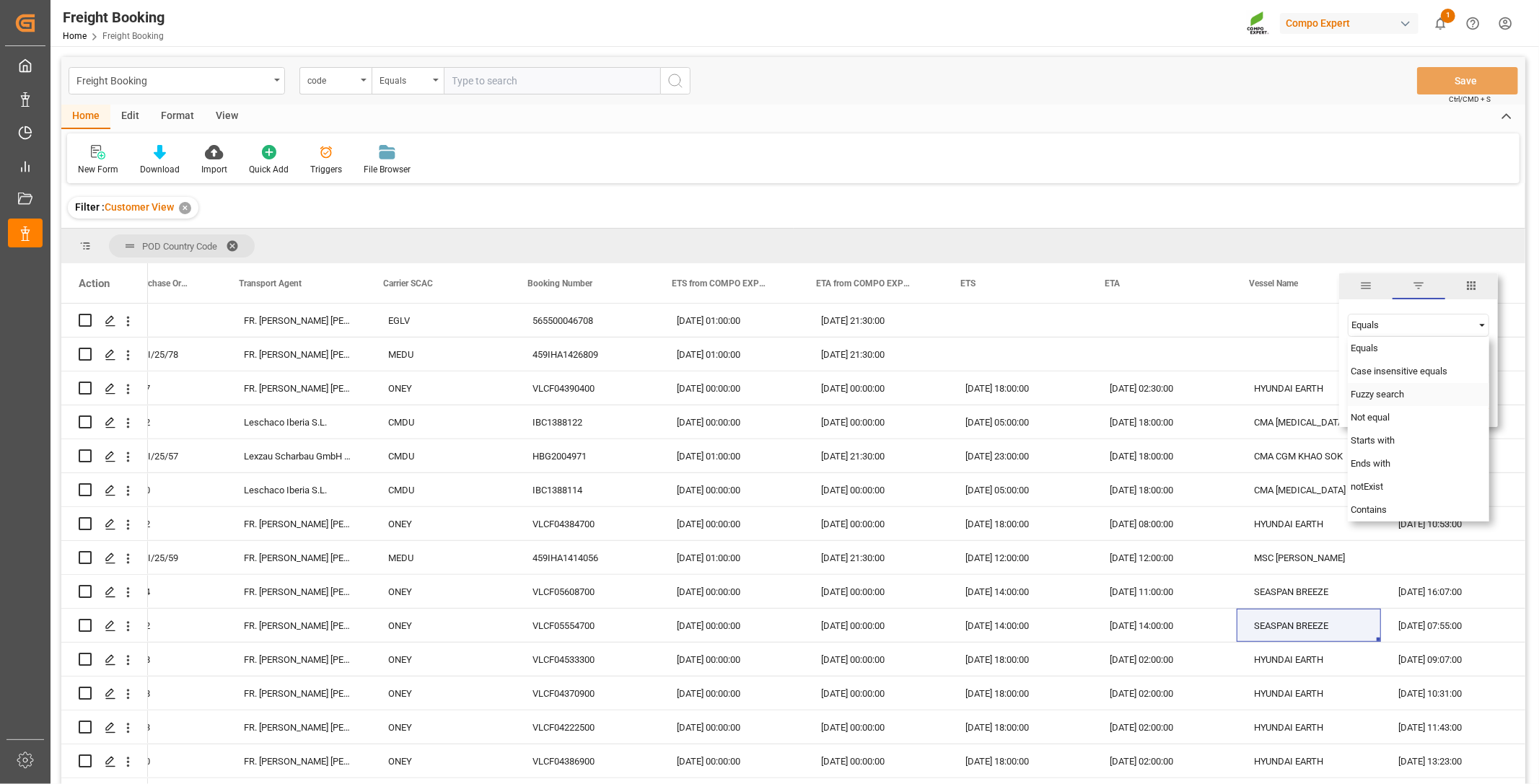
click at [1403, 393] on span "Fuzzy search" at bounding box center [1377, 394] width 54 height 11
click at [1387, 361] on input "Filter Value" at bounding box center [1418, 361] width 142 height 29
type input "Seaspan Breeze"
click at [1426, 403] on button "Apply" at bounding box center [1436, 406] width 27 height 15
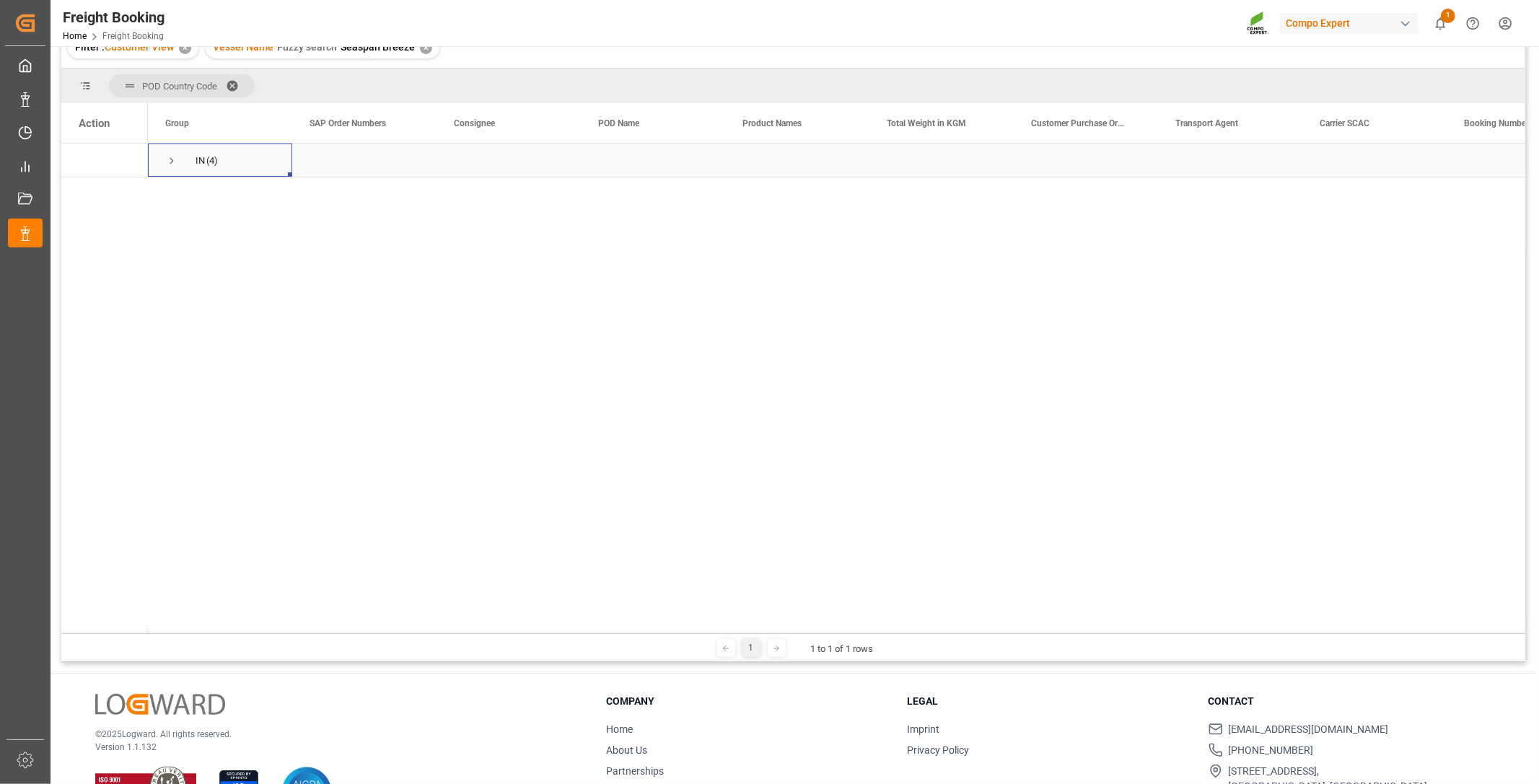
click at [169, 158] on span "Press SPACE to select this row." at bounding box center [172, 161] width 13 height 13
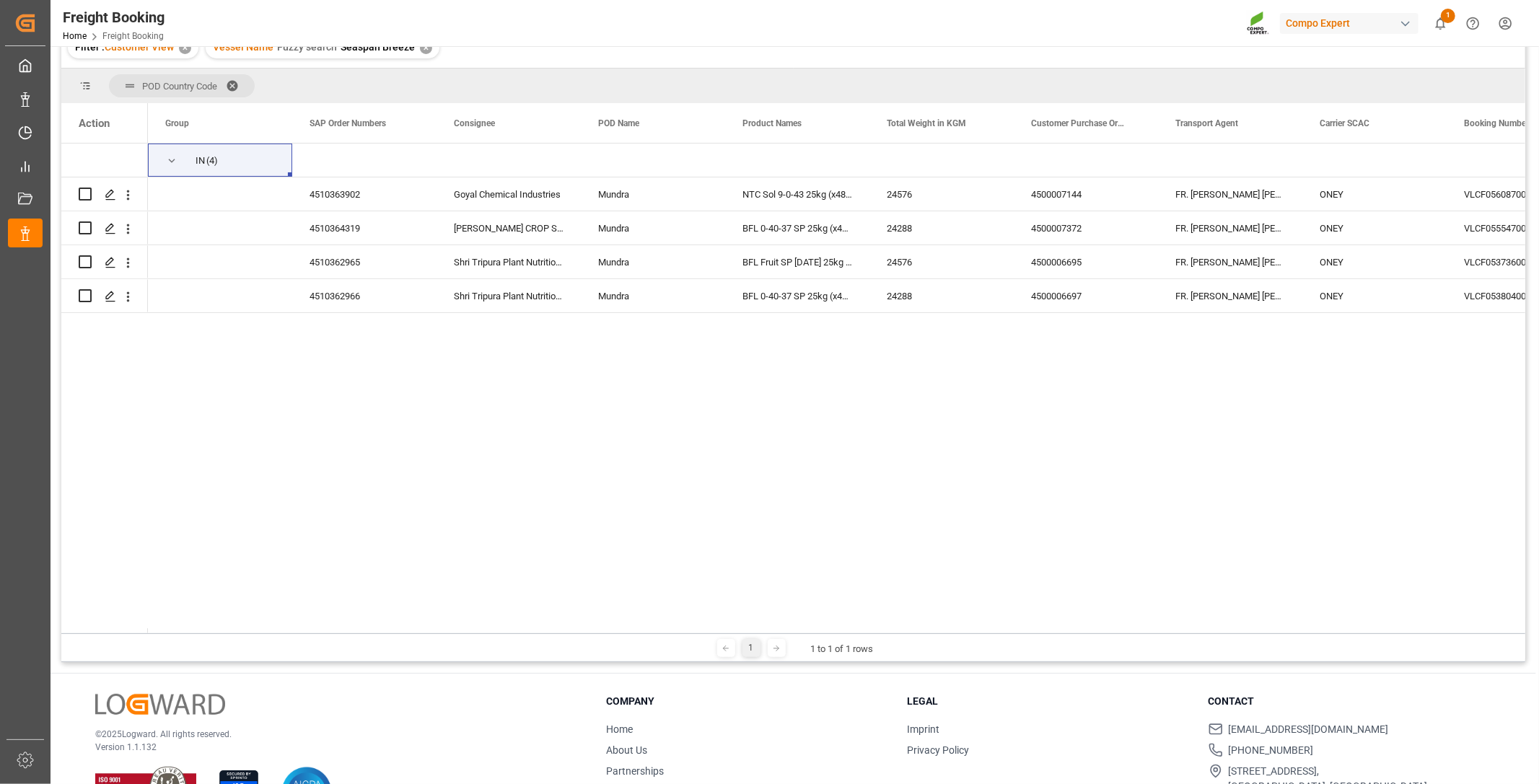
drag, startPoint x: 942, startPoint y: 628, endPoint x: 985, endPoint y: 625, distance: 43.1
click at [984, 624] on div "Action Group SAP Order Numbers Consignee" at bounding box center [793, 368] width 1464 height 530
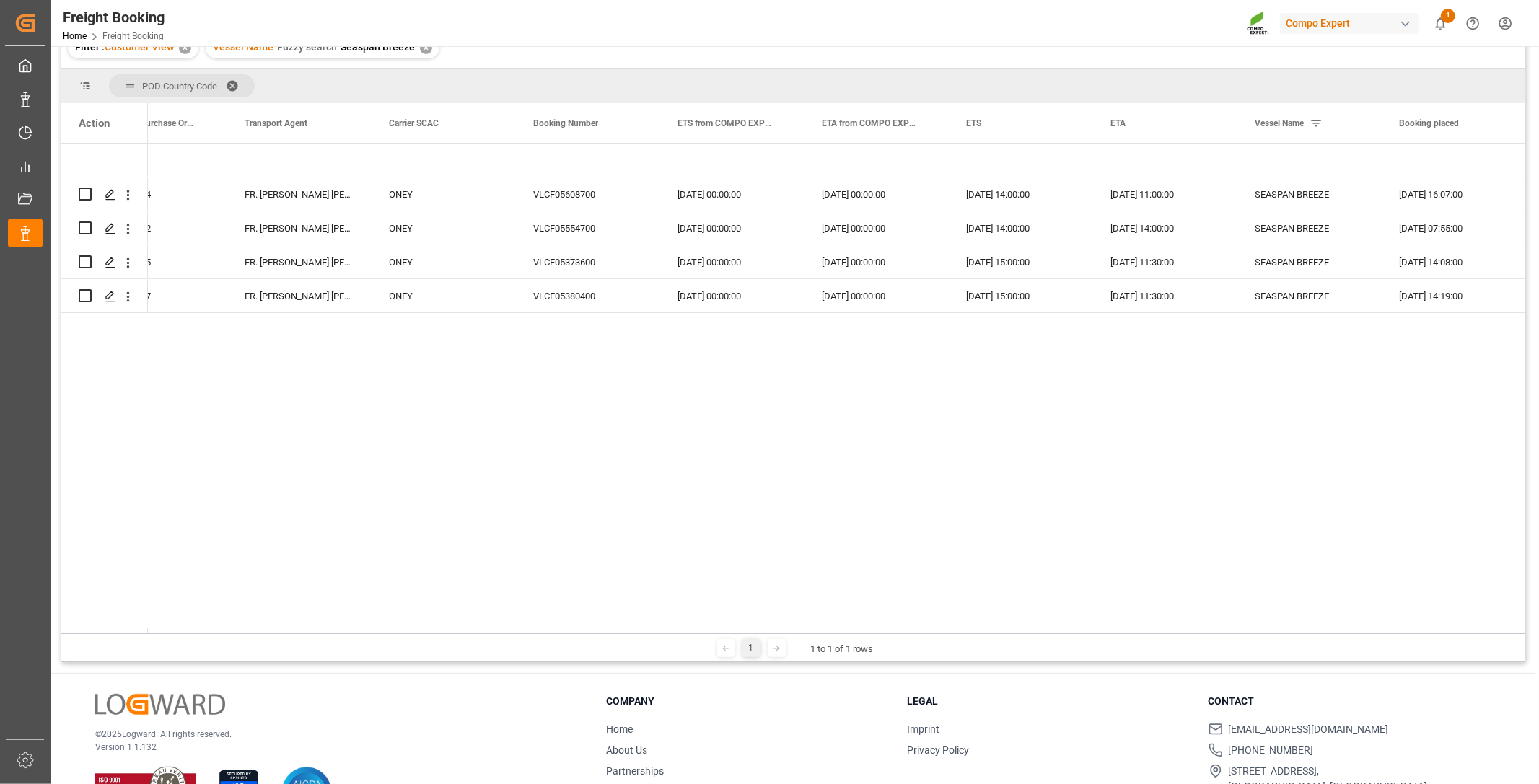
click at [650, 633] on div "1 1 to 1 of 1 rows" at bounding box center [793, 648] width 1464 height 29
drag, startPoint x: 722, startPoint y: 632, endPoint x: 220, endPoint y: 635, distance: 502.0
click at [285, 633] on div "1 1 to 1 of 1 rows" at bounding box center [793, 648] width 1464 height 29
click at [528, 305] on div "VLCF05380400" at bounding box center [588, 295] width 144 height 33
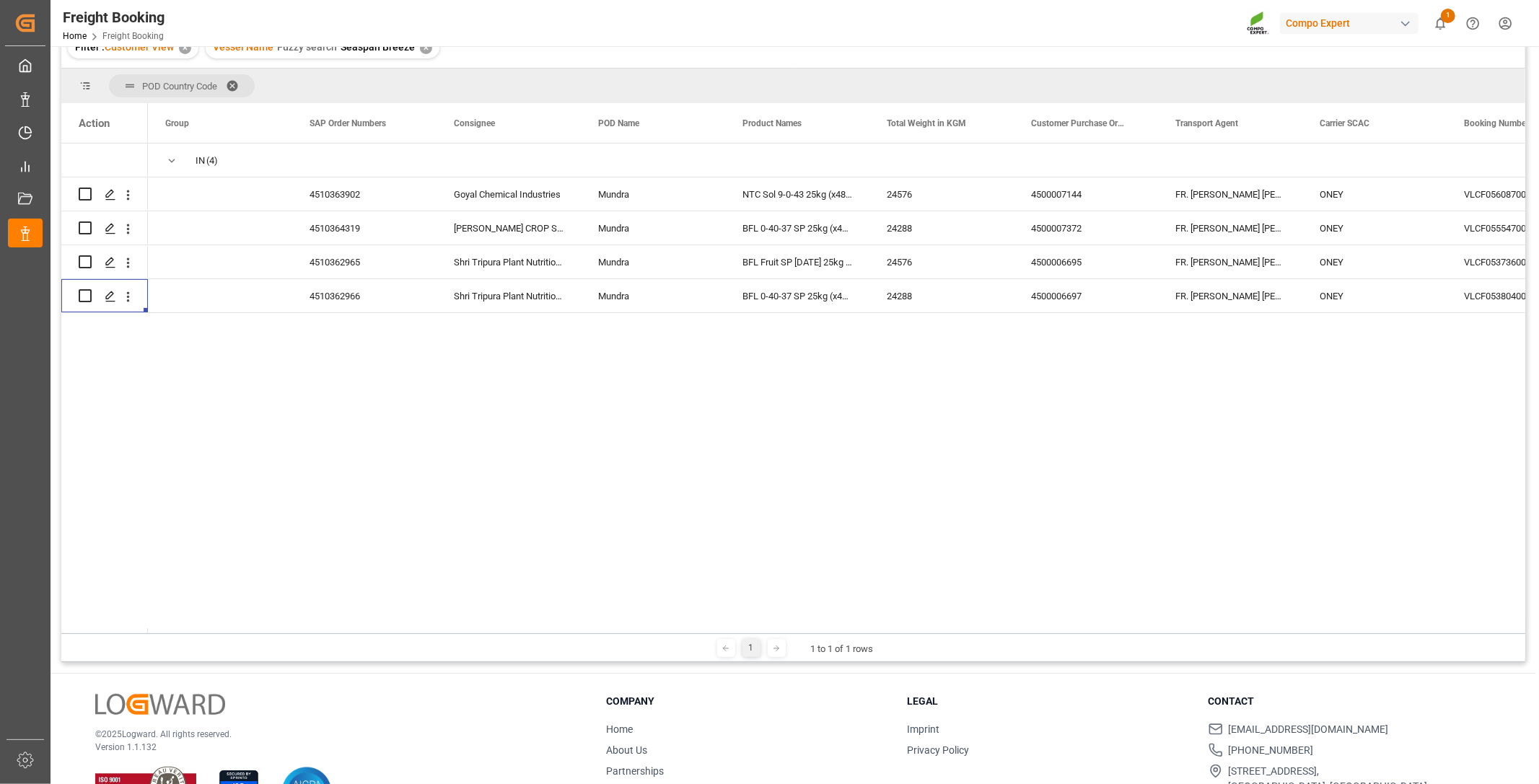
scroll to position [0, 0]
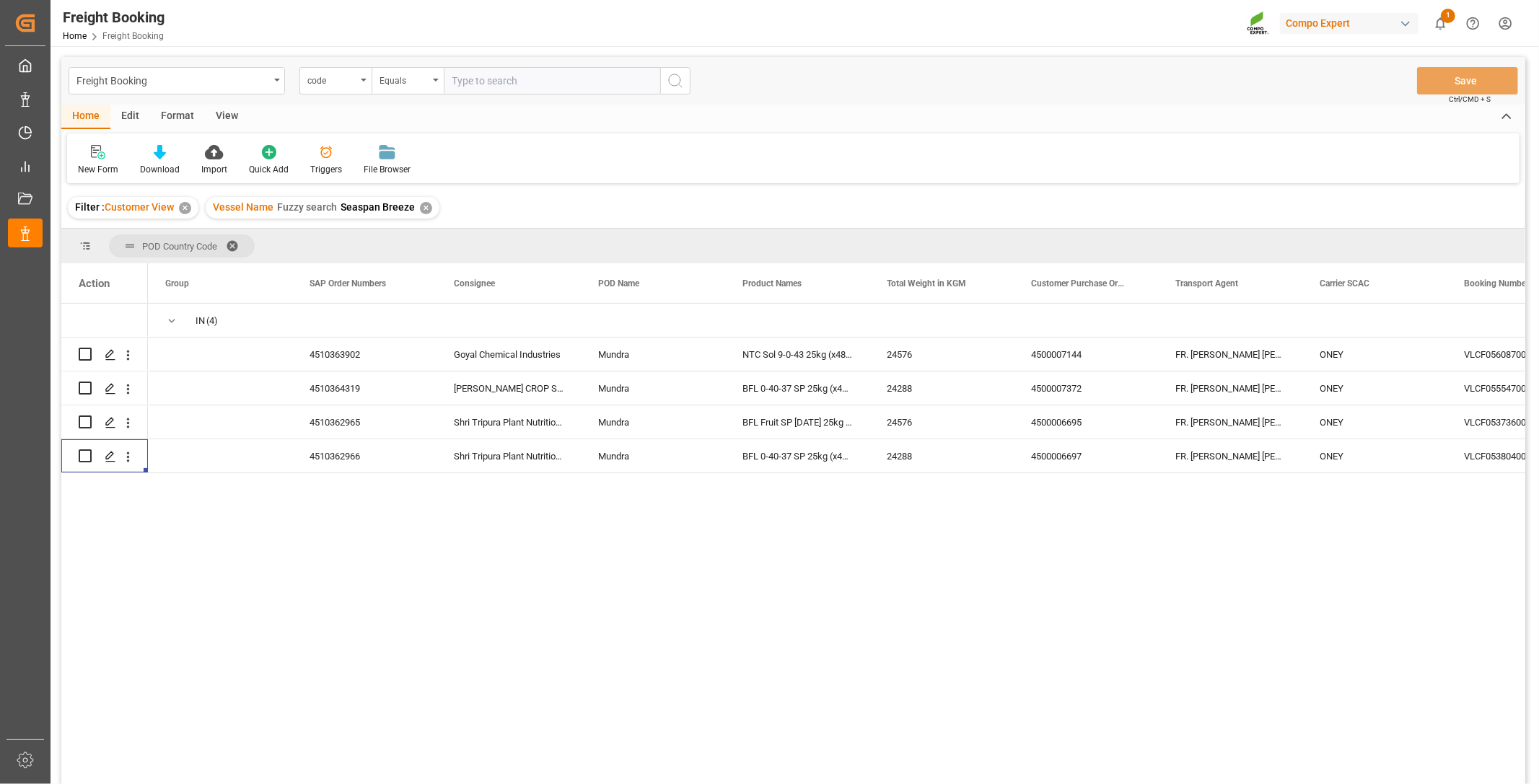
click at [423, 207] on div "✕" at bounding box center [426, 208] width 12 height 12
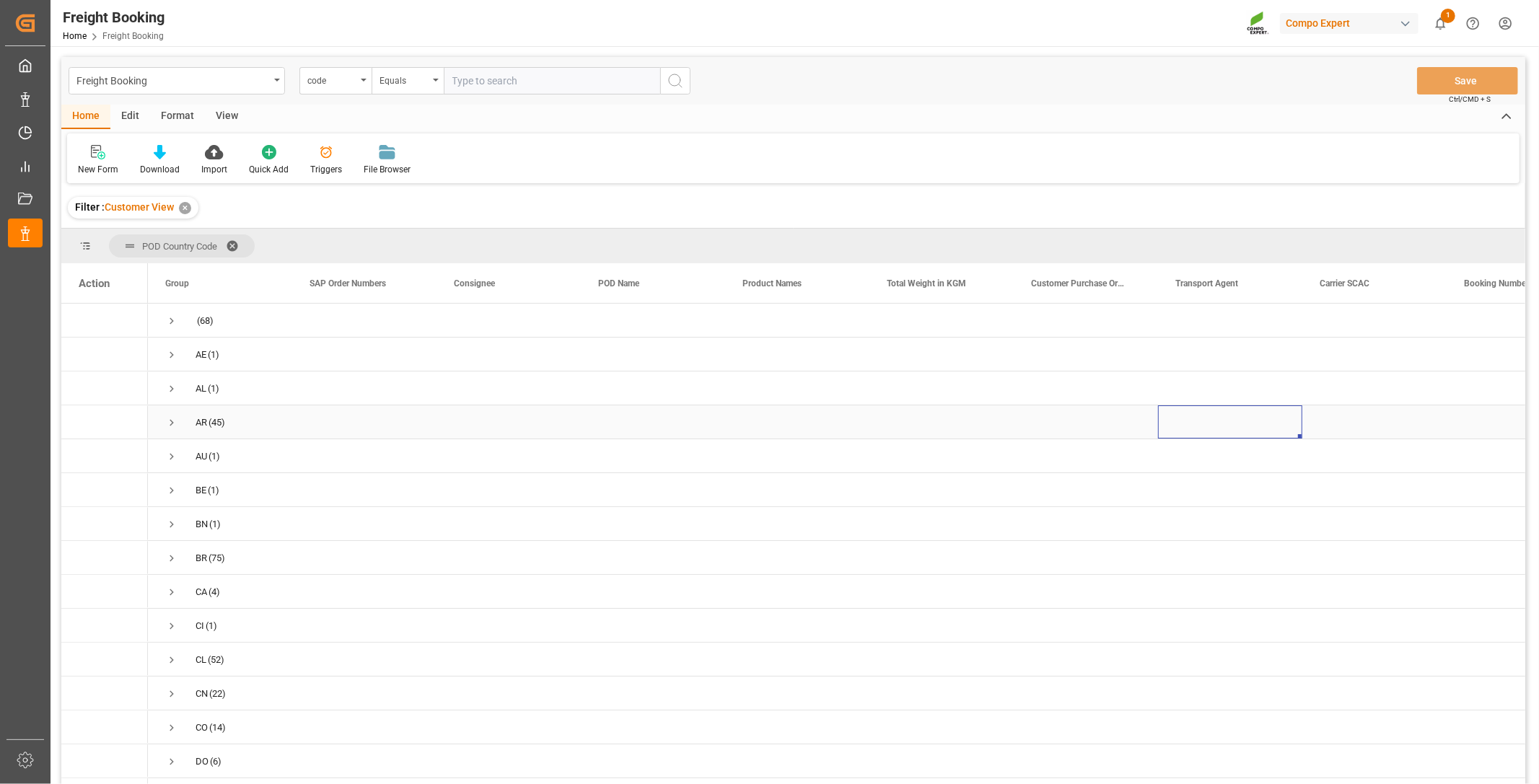
click at [1181, 408] on div "Press SPACE to select this row." at bounding box center [1230, 421] width 144 height 33
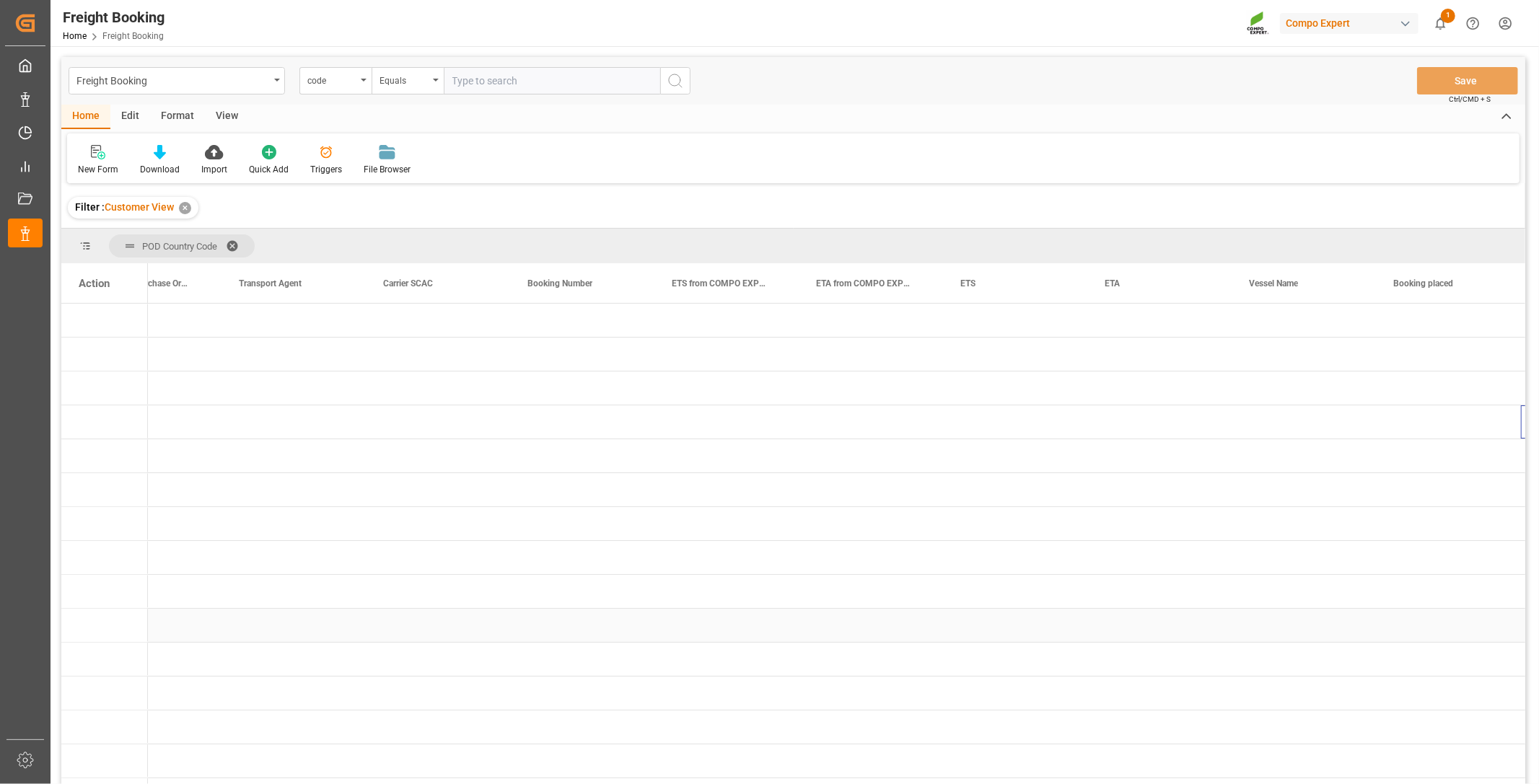
scroll to position [0, 935]
click at [1353, 285] on span at bounding box center [1351, 283] width 13 height 13
click at [1478, 325] on span "Filtering operator" at bounding box center [1482, 325] width 13 height 13
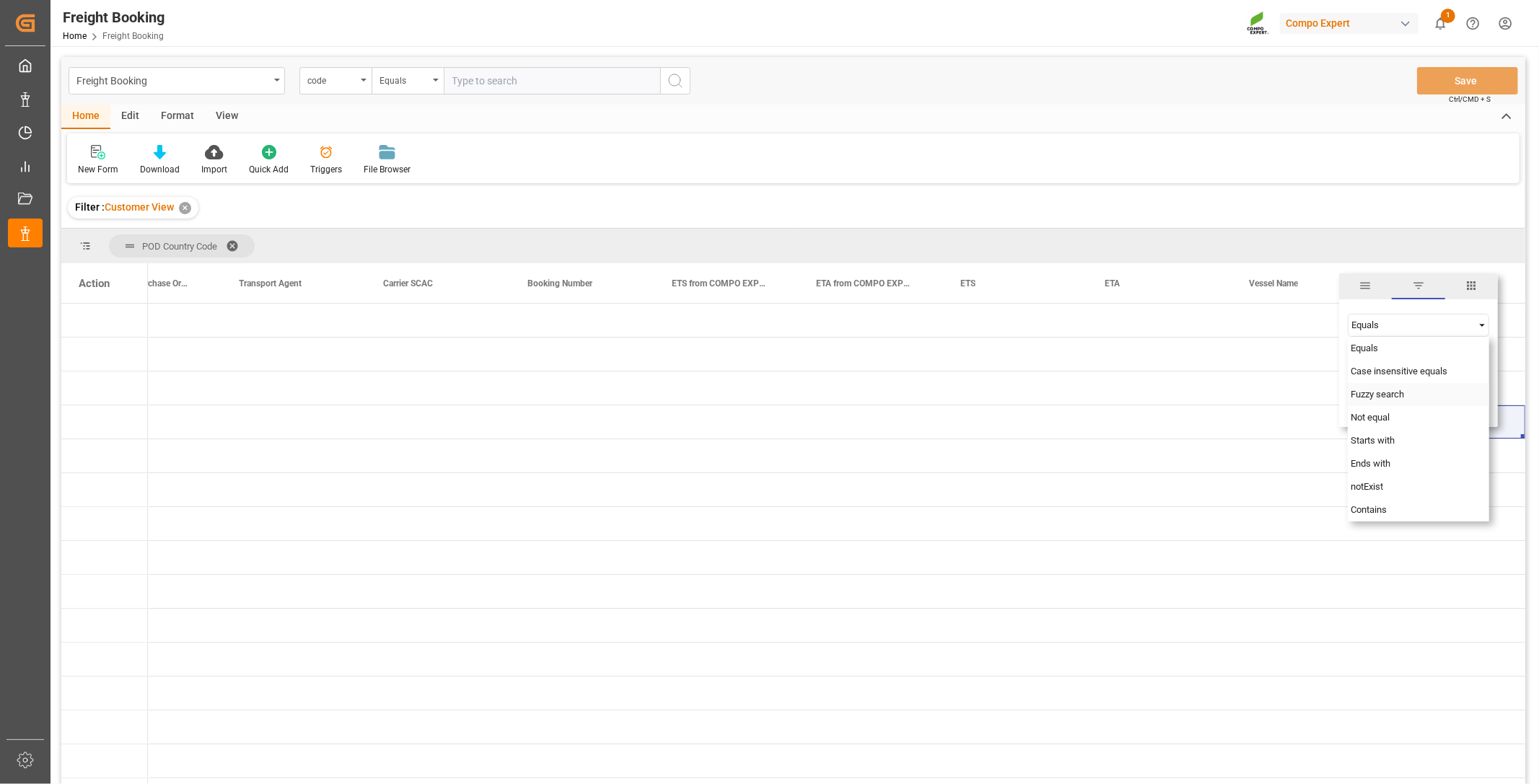
click at [1377, 400] on div "Fuzzy search" at bounding box center [1418, 394] width 142 height 23
click at [1391, 355] on input "Filter Value" at bounding box center [1418, 361] width 142 height 29
type input "Gemlik Express"
click at [1431, 400] on button "Apply" at bounding box center [1436, 406] width 27 height 15
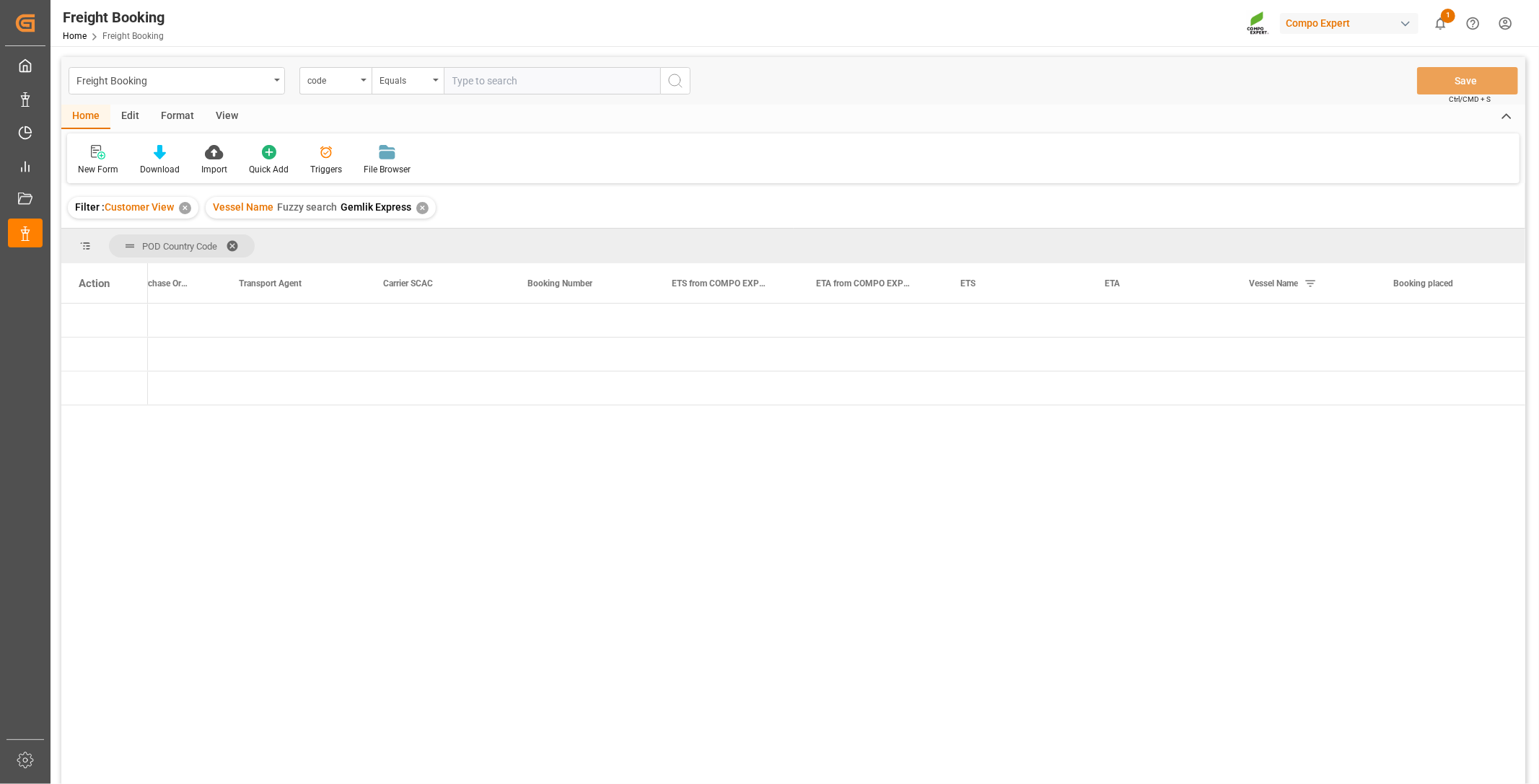
scroll to position [0, 932]
click at [820, 312] on div "Press SPACE to select this row." at bounding box center [876, 319] width 144 height 33
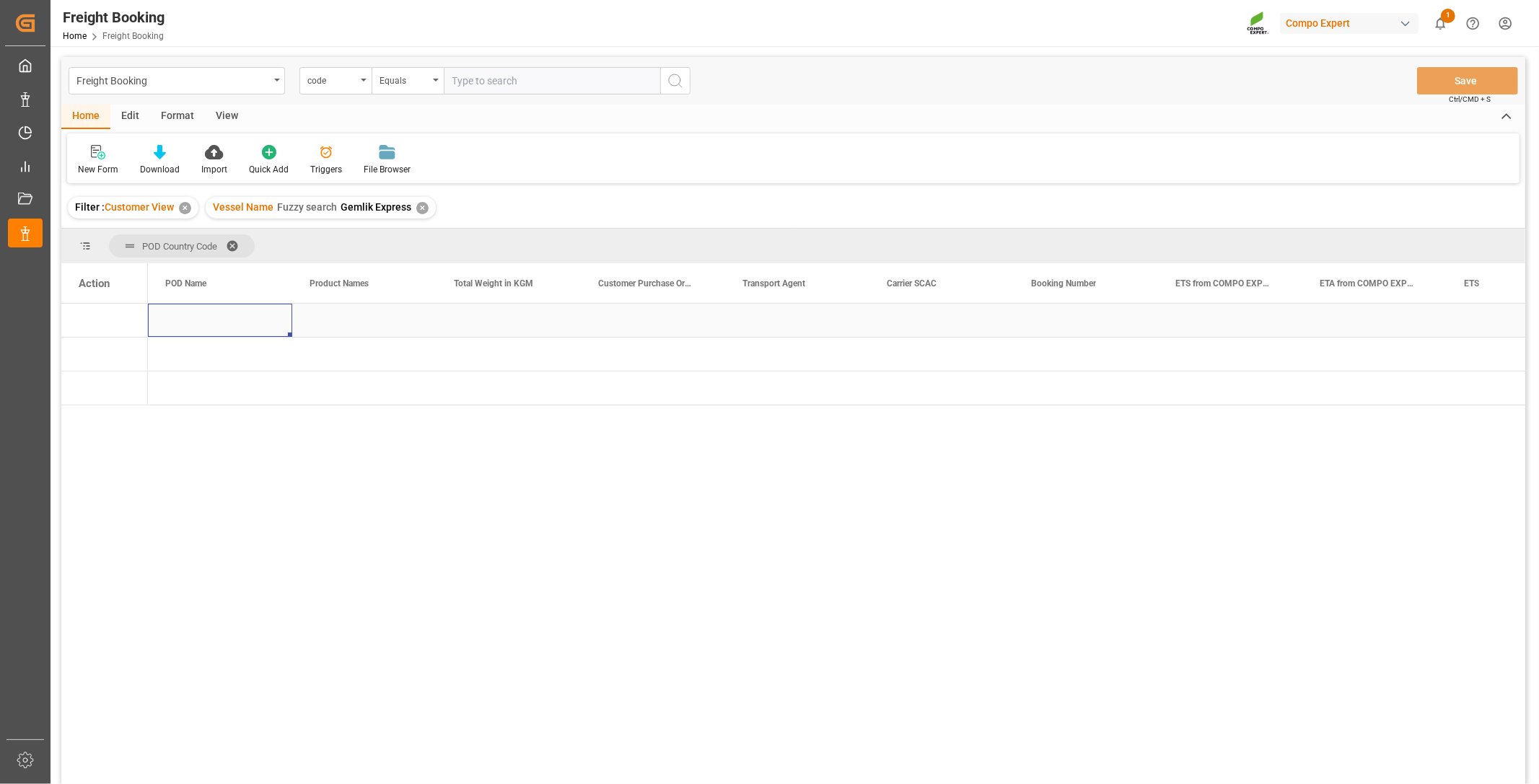
scroll to position [0, 0]
click at [173, 312] on span "Press SPACE to select this row." at bounding box center [172, 320] width 13 height 33
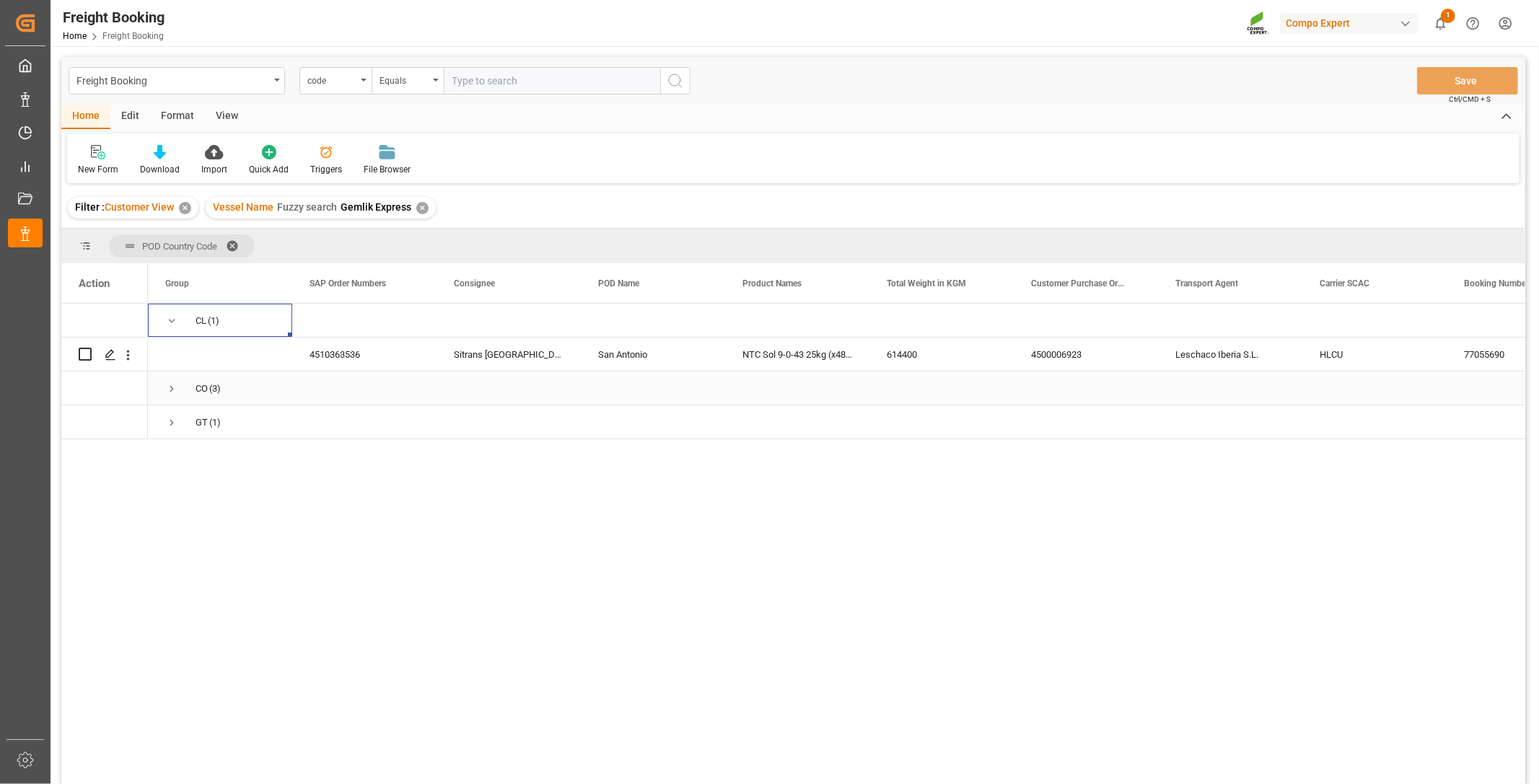
click at [167, 384] on span "Press SPACE to select this row." at bounding box center [172, 388] width 13 height 13
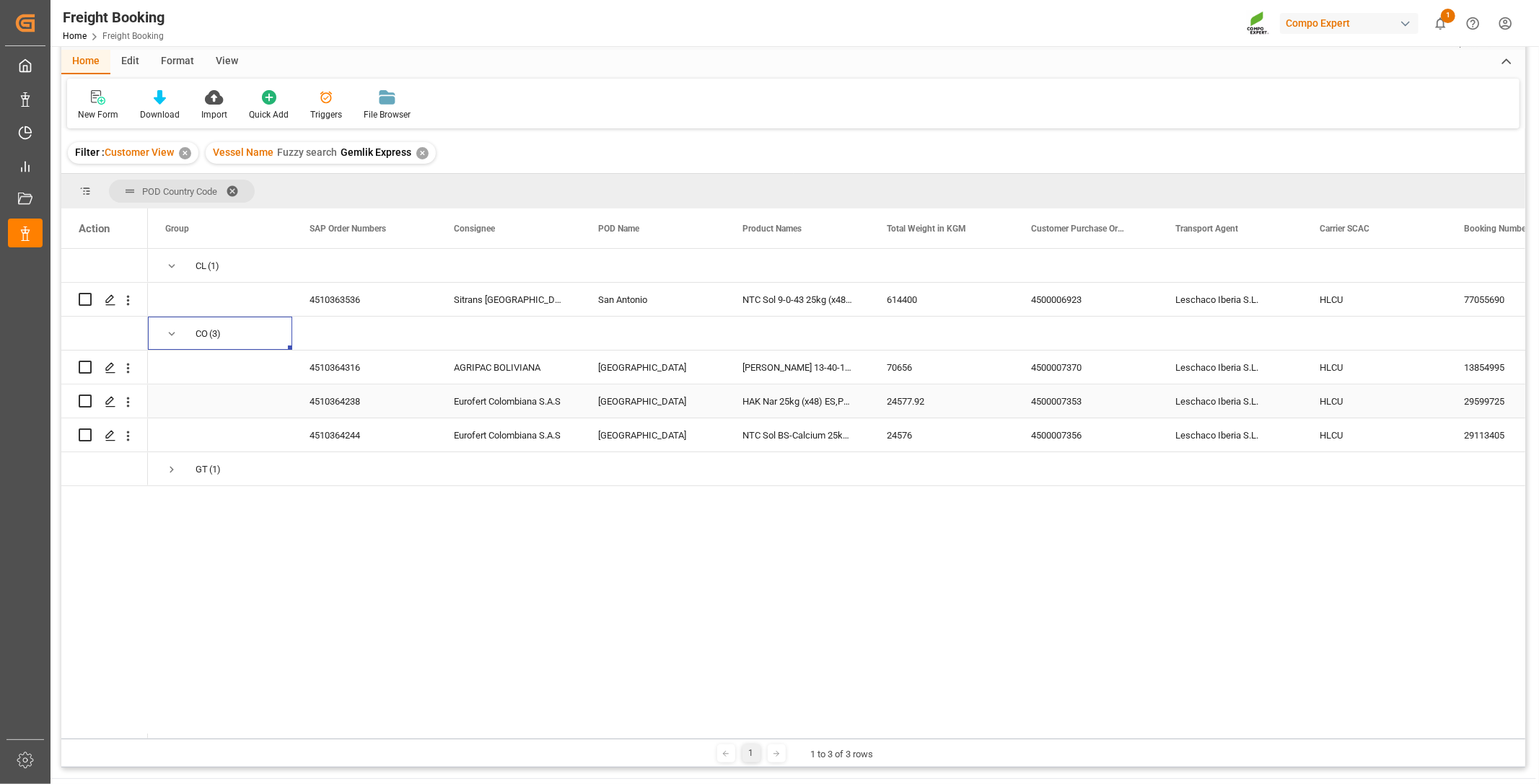
scroll to position [160, 0]
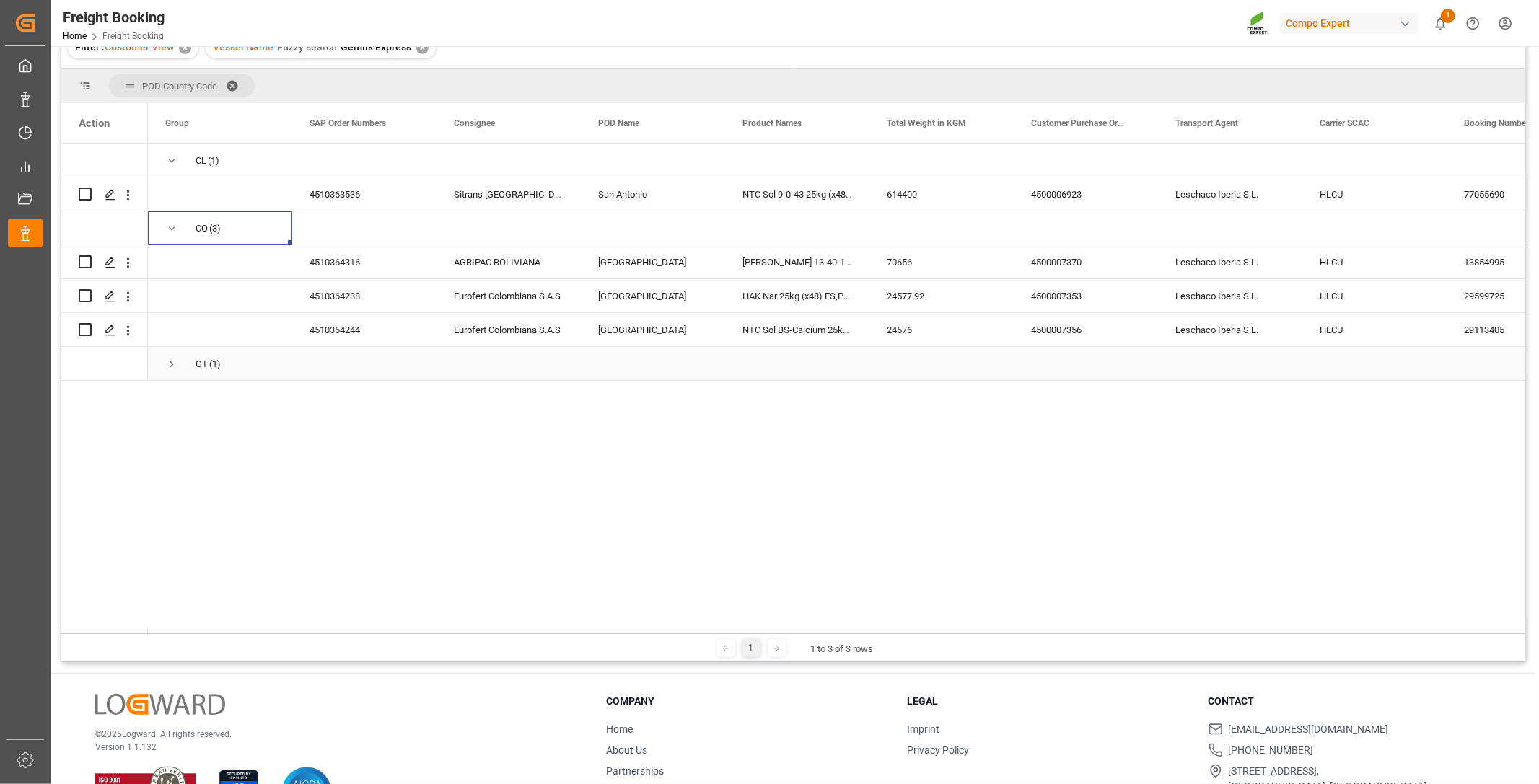
click at [172, 364] on span "Press SPACE to select this row." at bounding box center [172, 364] width 13 height 13
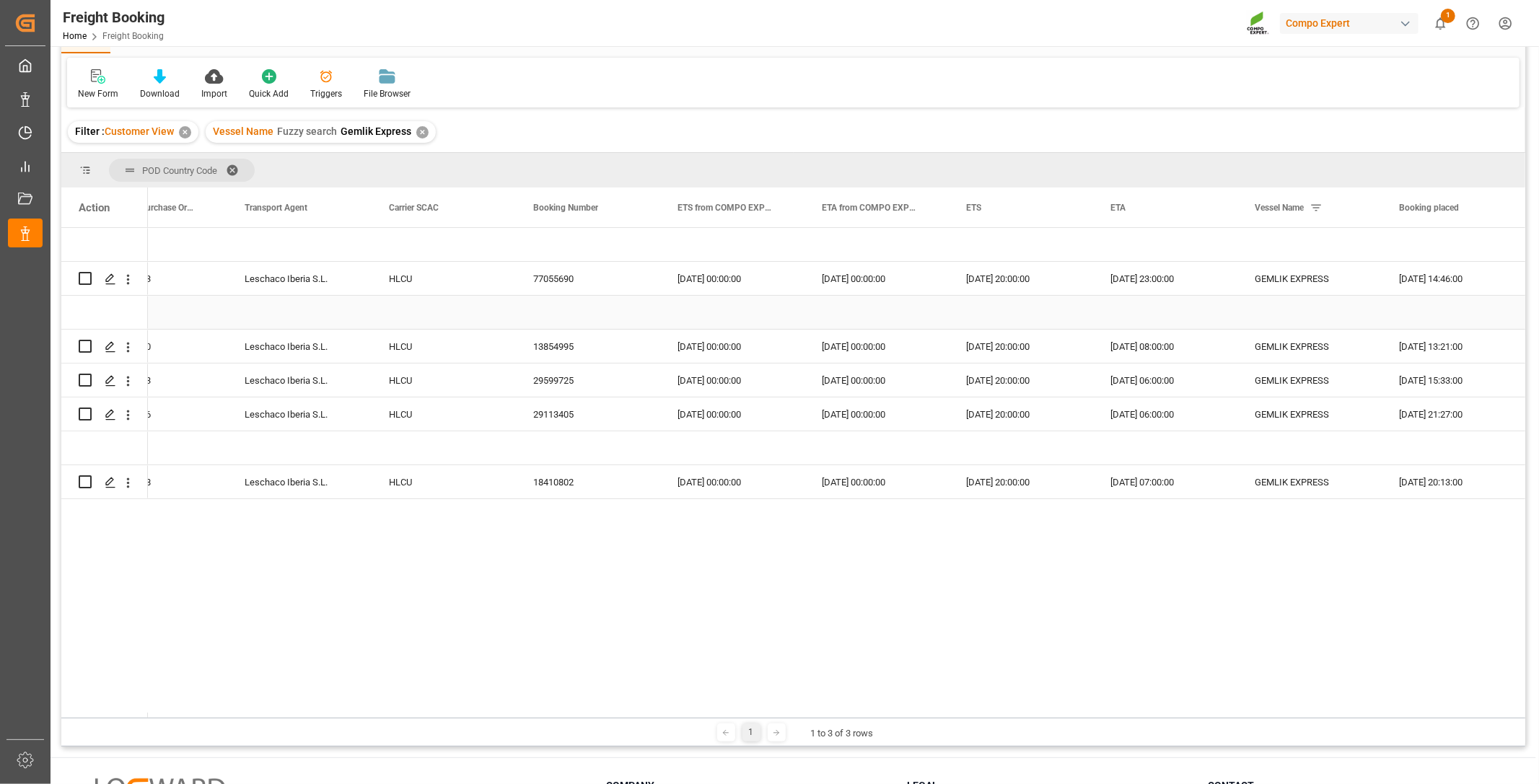
scroll to position [0, 0]
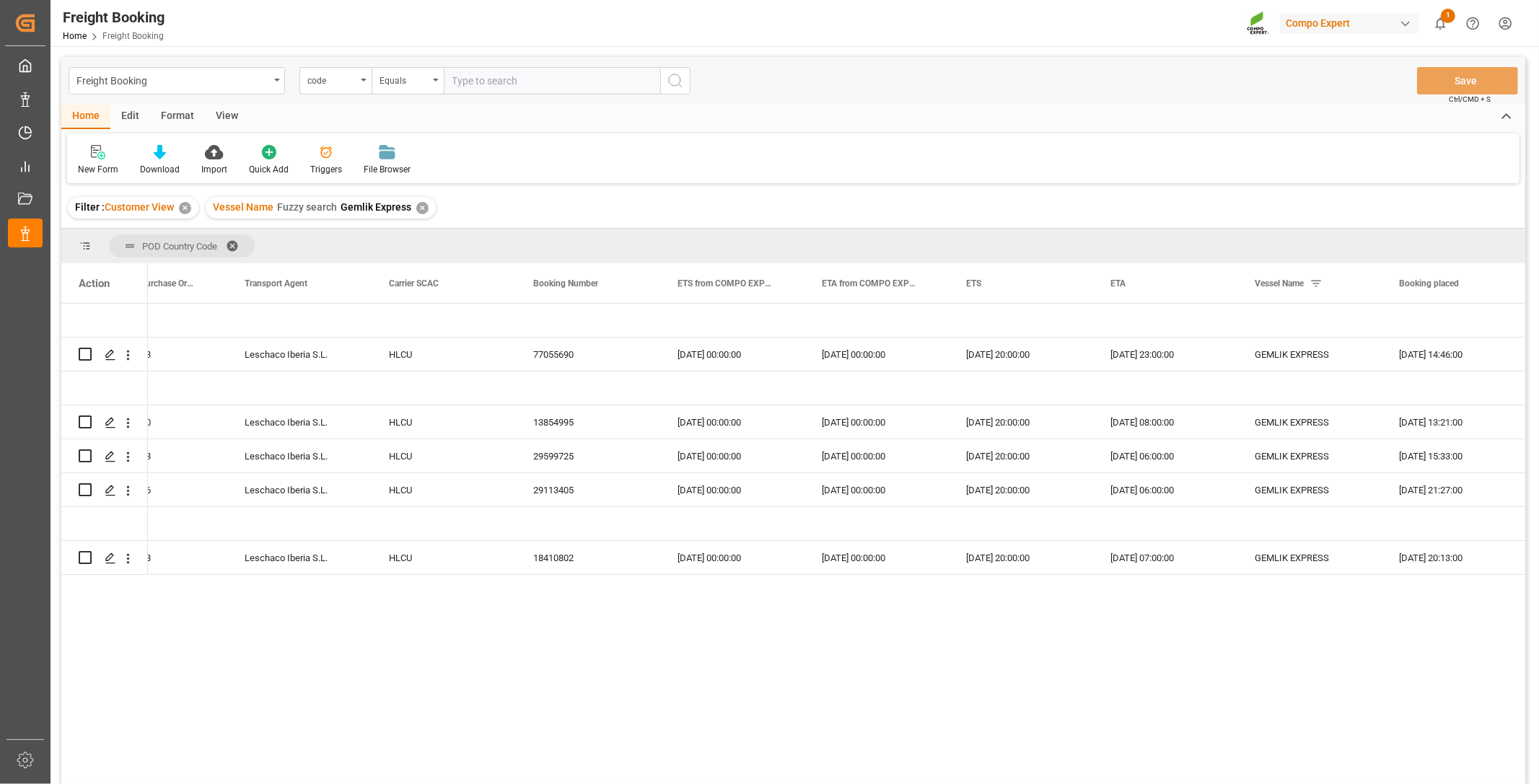
click at [417, 204] on div "✕" at bounding box center [422, 208] width 12 height 12
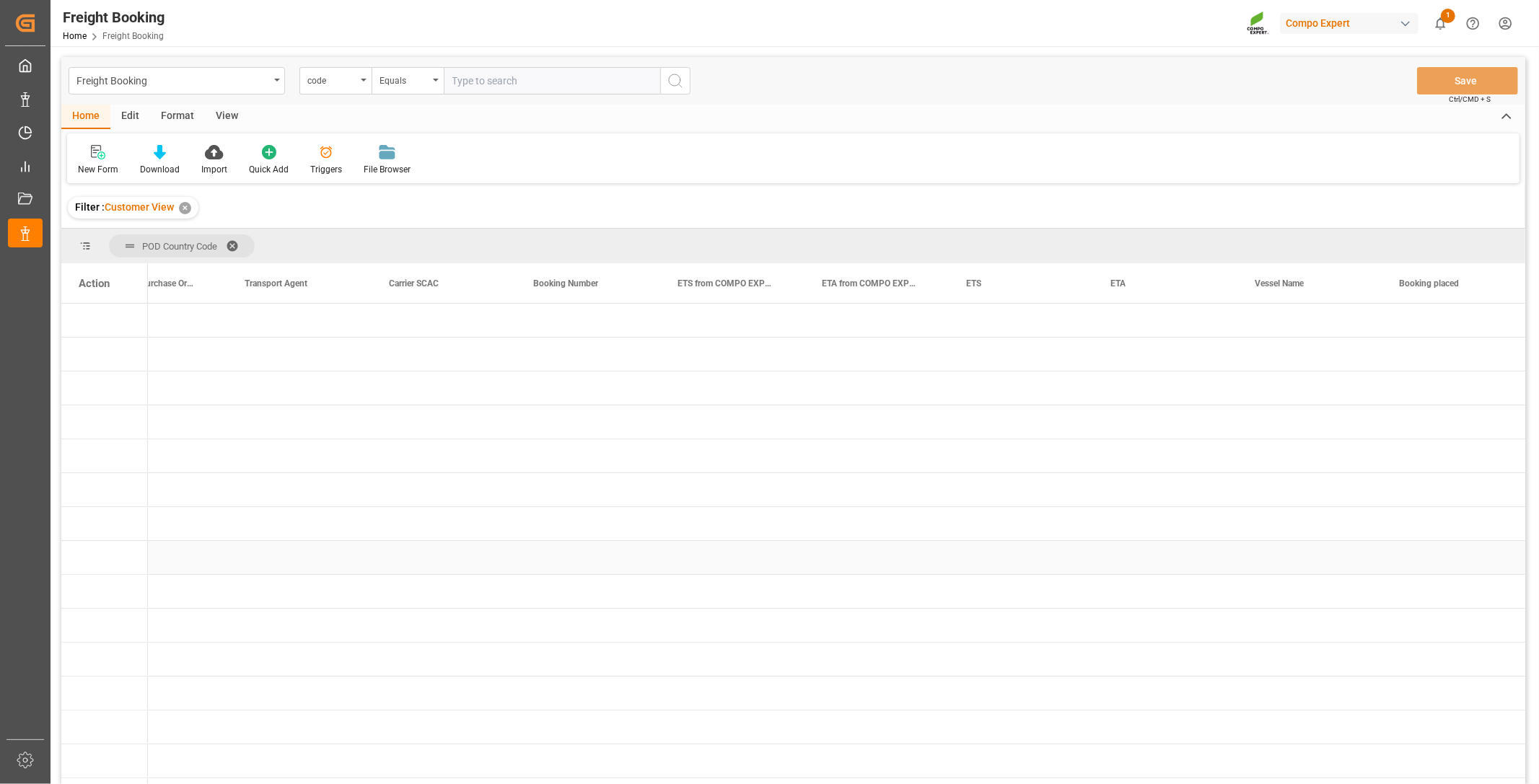
click at [801, 549] on div "Press SPACE to select this row." at bounding box center [732, 557] width 144 height 33
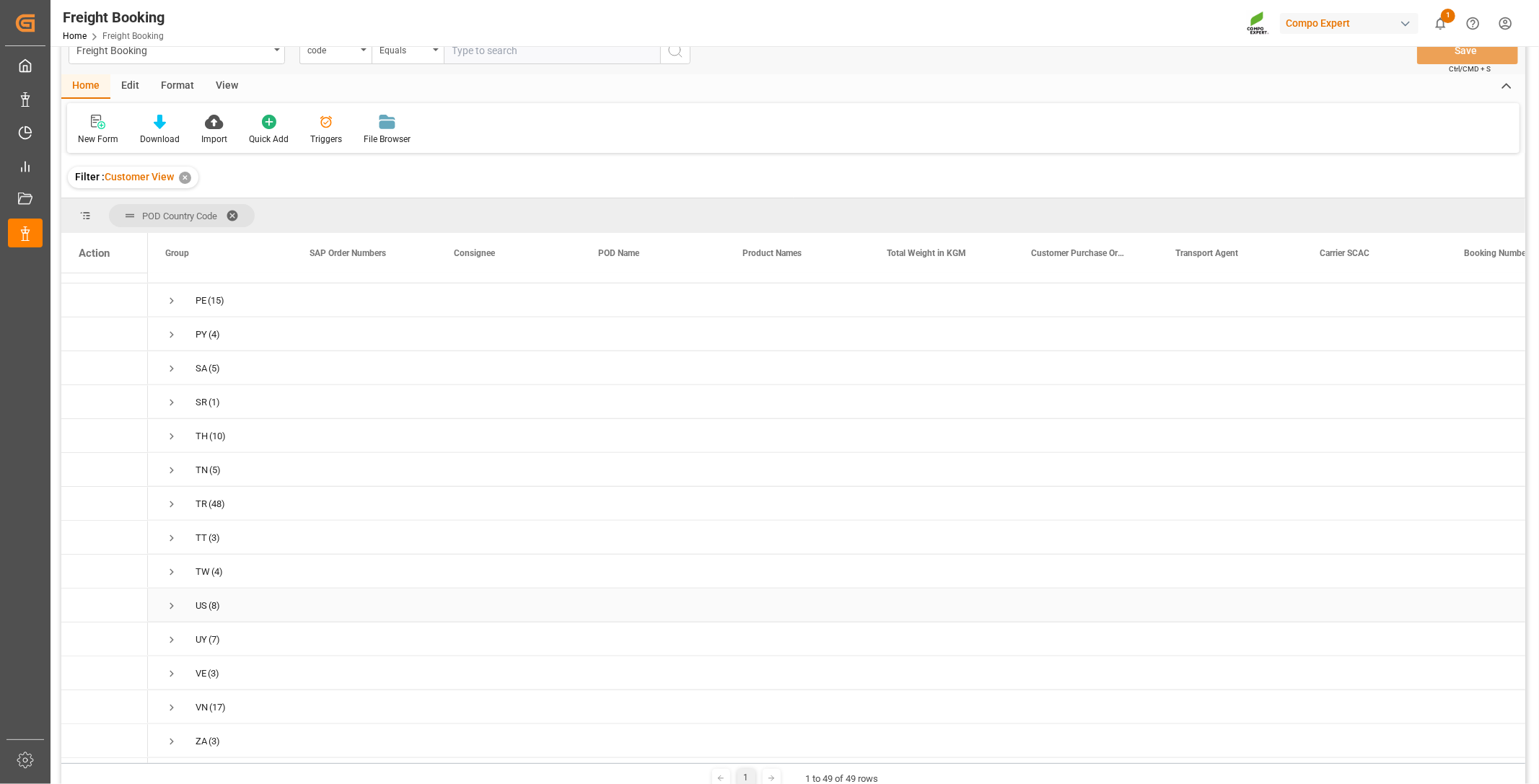
scroll to position [80, 0]
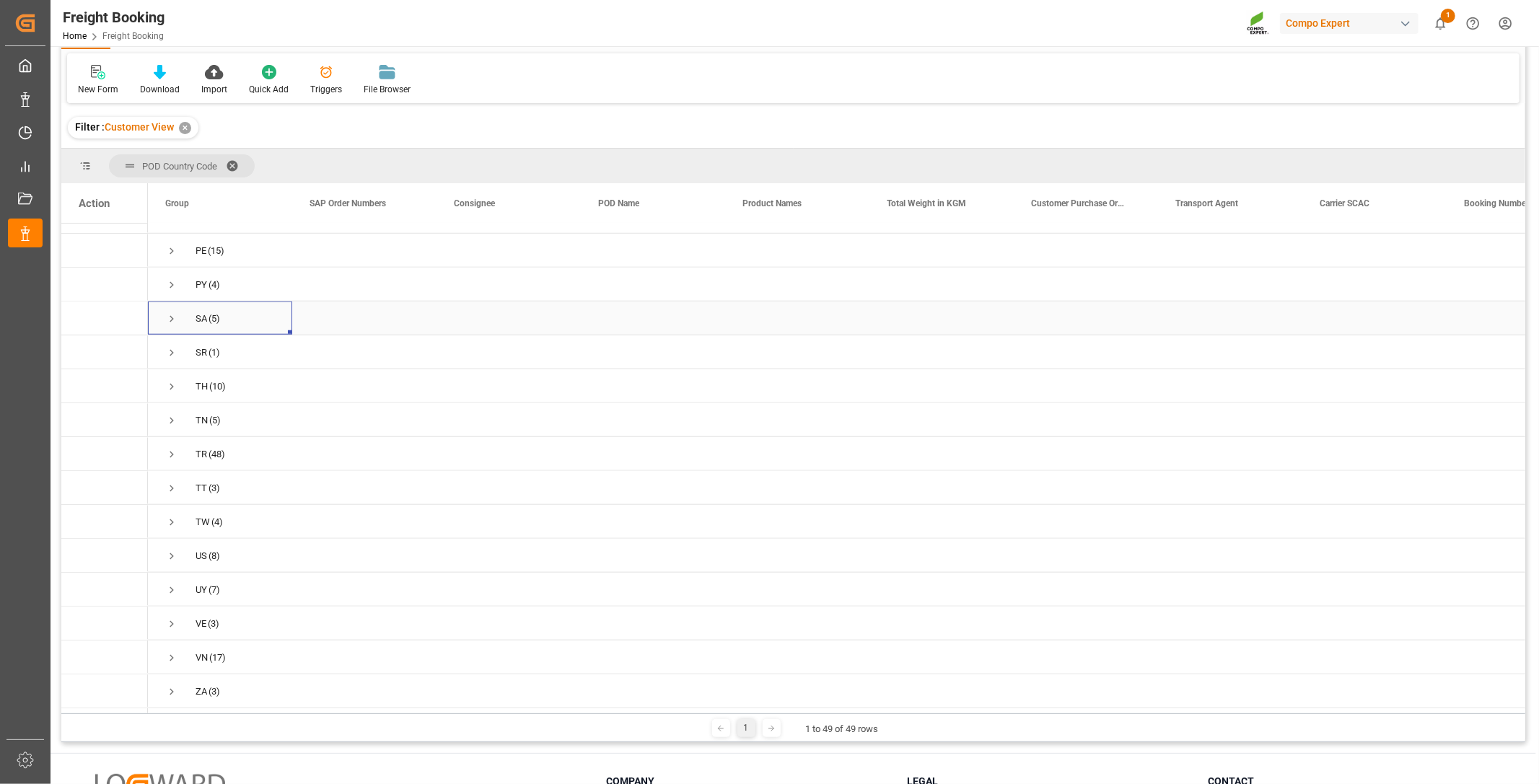
click at [170, 312] on span "Press SPACE to select this row." at bounding box center [172, 318] width 13 height 13
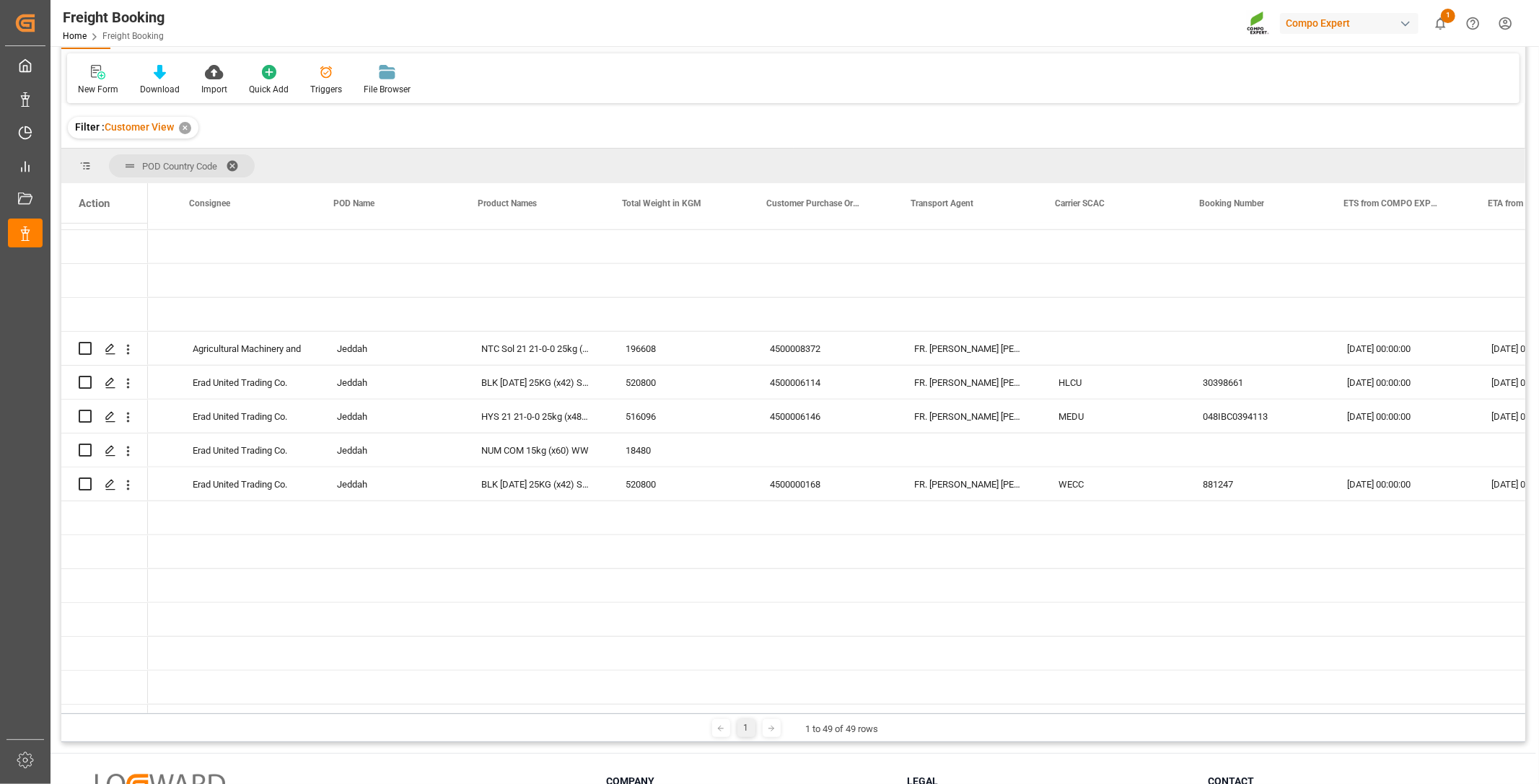
scroll to position [0, 264]
